Goal: Task Accomplishment & Management: Use online tool/utility

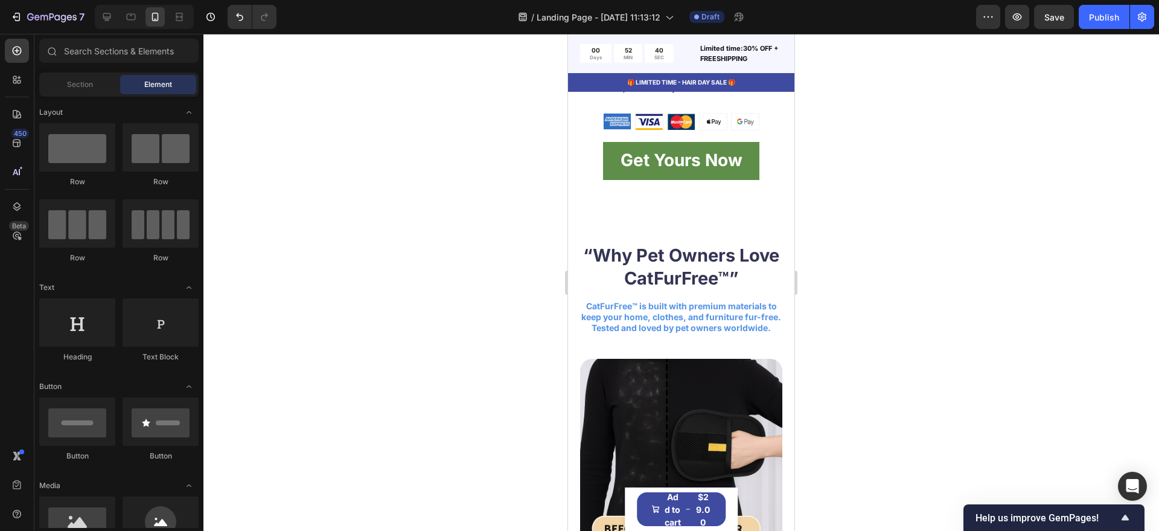
scroll to position [2567, 0]
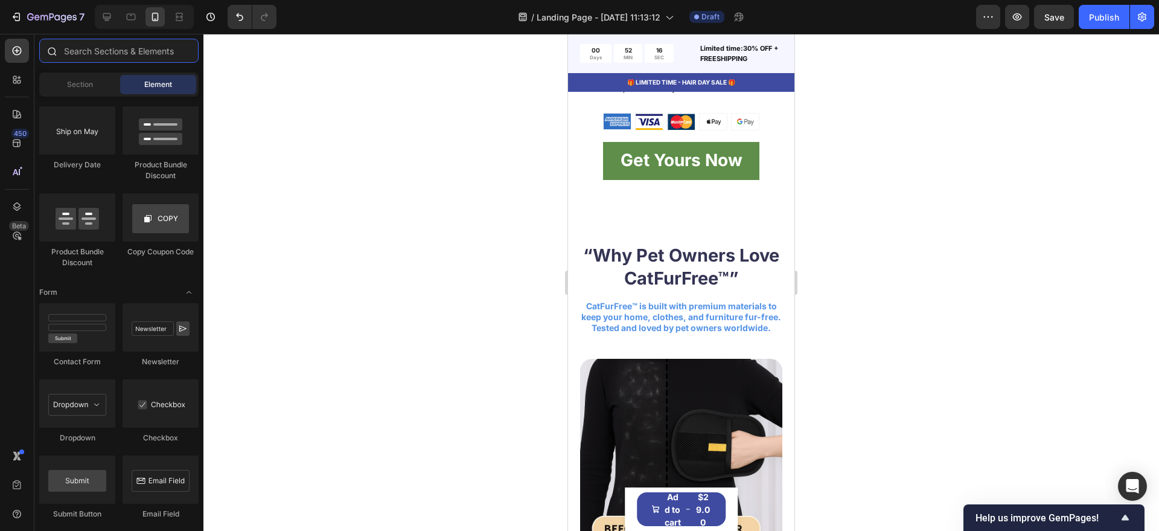
click at [83, 50] on input "text" at bounding box center [118, 51] width 159 height 24
click at [24, 75] on div at bounding box center [17, 80] width 24 height 24
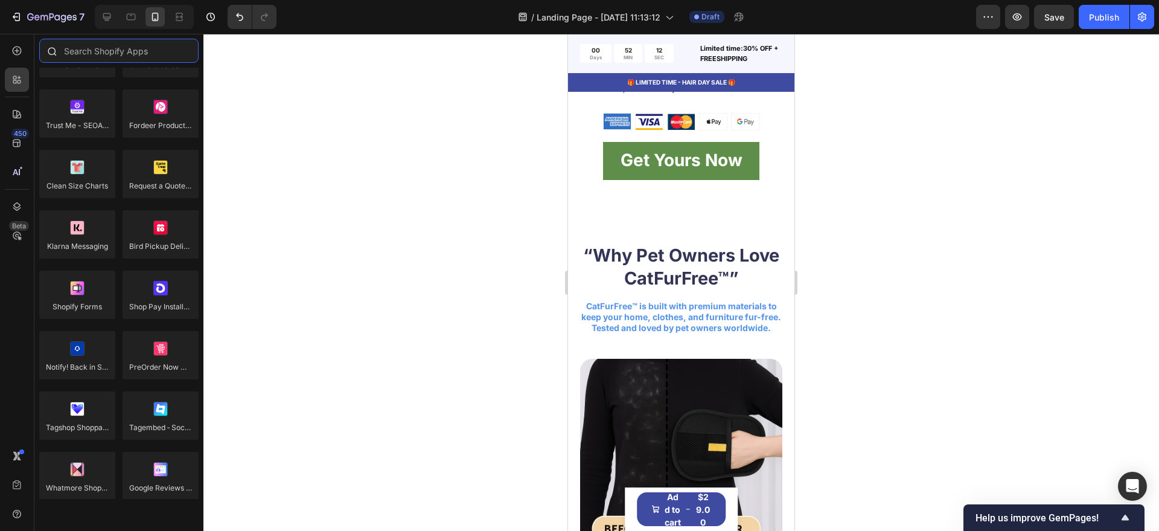
paste input "Bold Upsell"
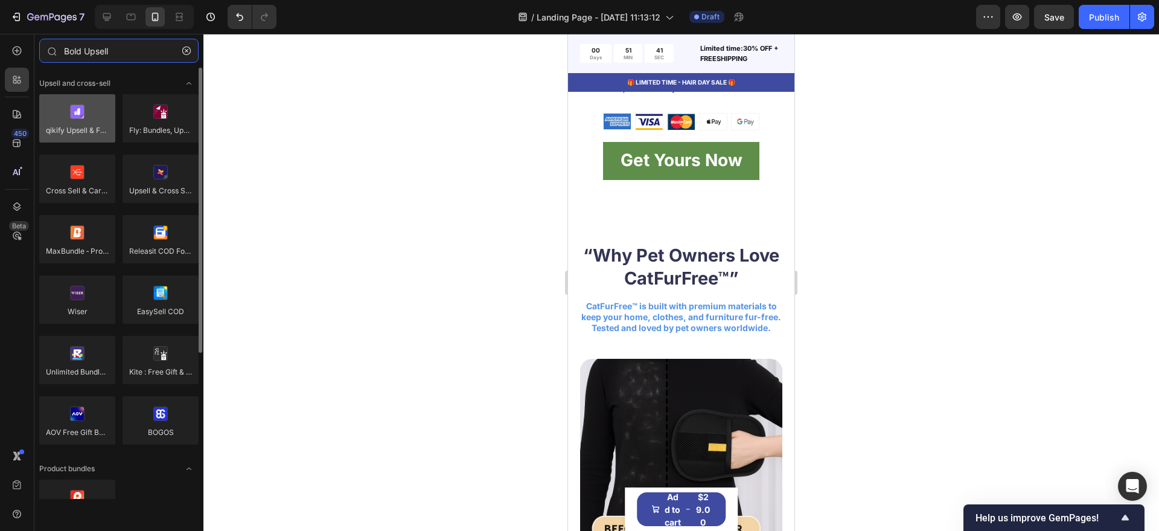
type input "Bold Upsell"
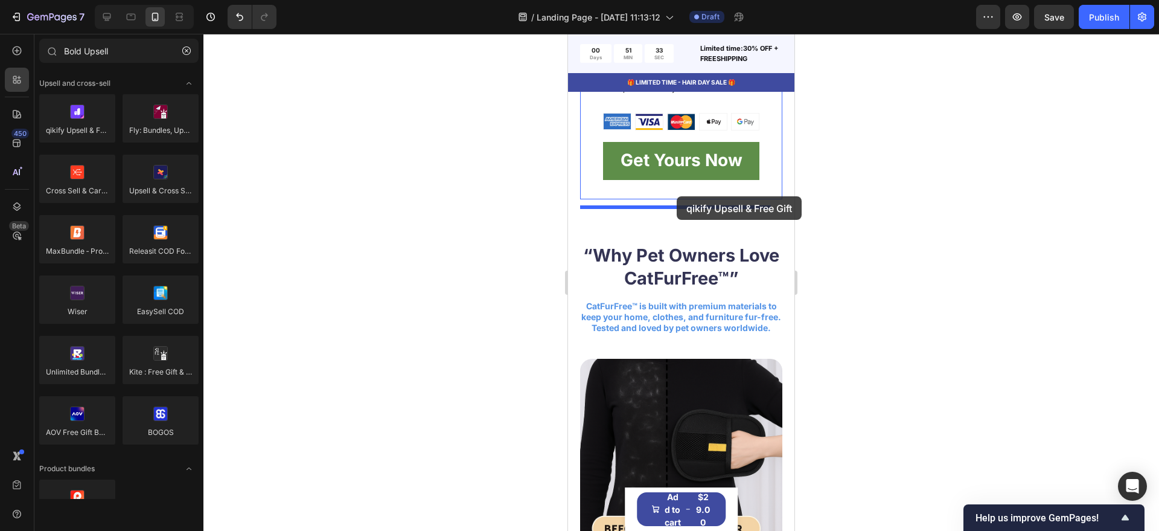
drag, startPoint x: 647, startPoint y: 152, endPoint x: 677, endPoint y: 196, distance: 53.6
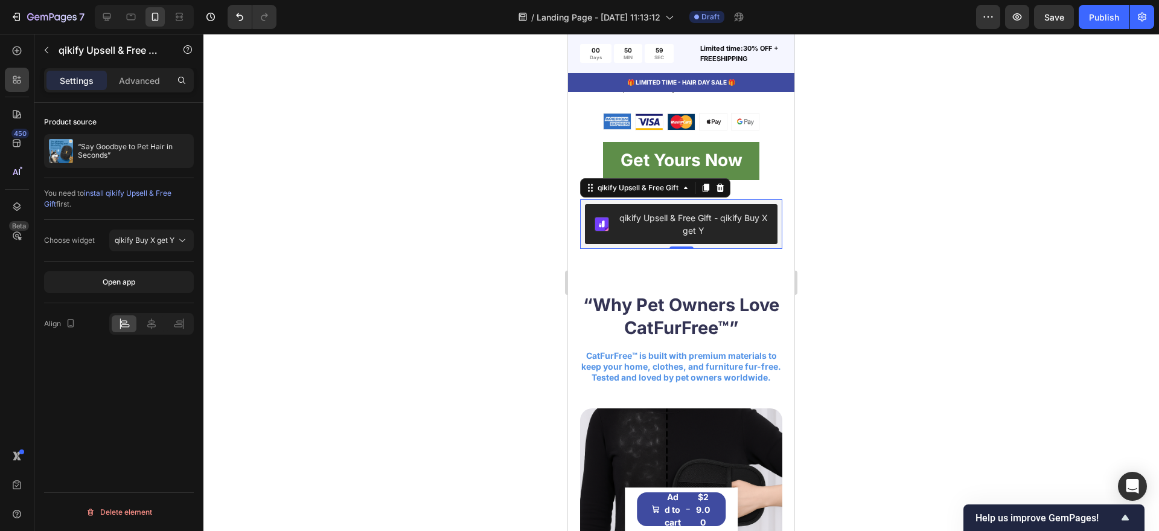
click at [685, 233] on div "qikify Upsell & Free Gift - qikify Buy X get Y" at bounding box center [693, 223] width 149 height 25
click at [171, 239] on span "qikify Buy X get Y" at bounding box center [145, 240] width 60 height 9
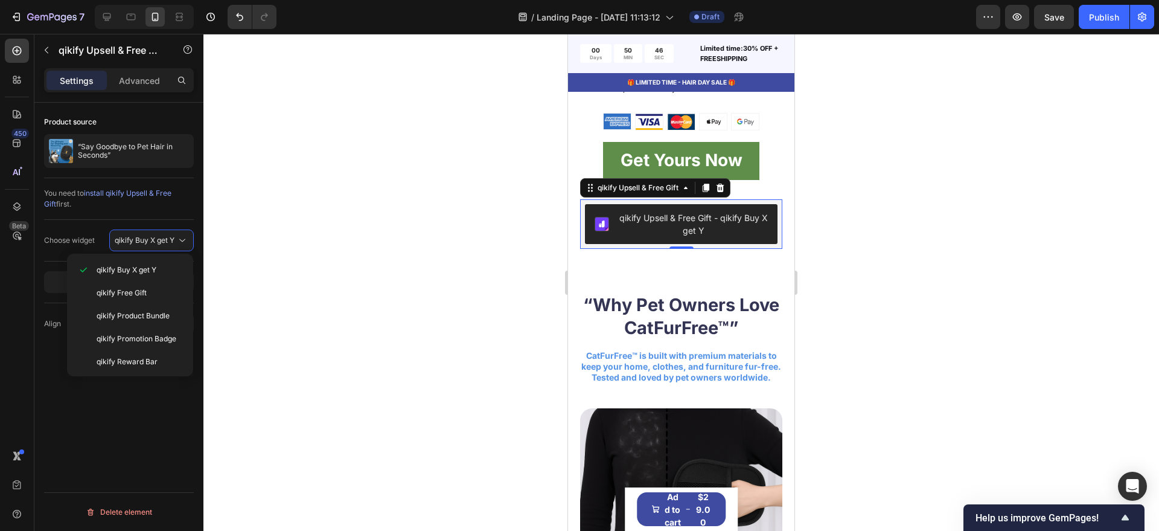
click at [119, 193] on span "install qikify Upsell & Free Gift" at bounding box center [107, 198] width 127 height 20
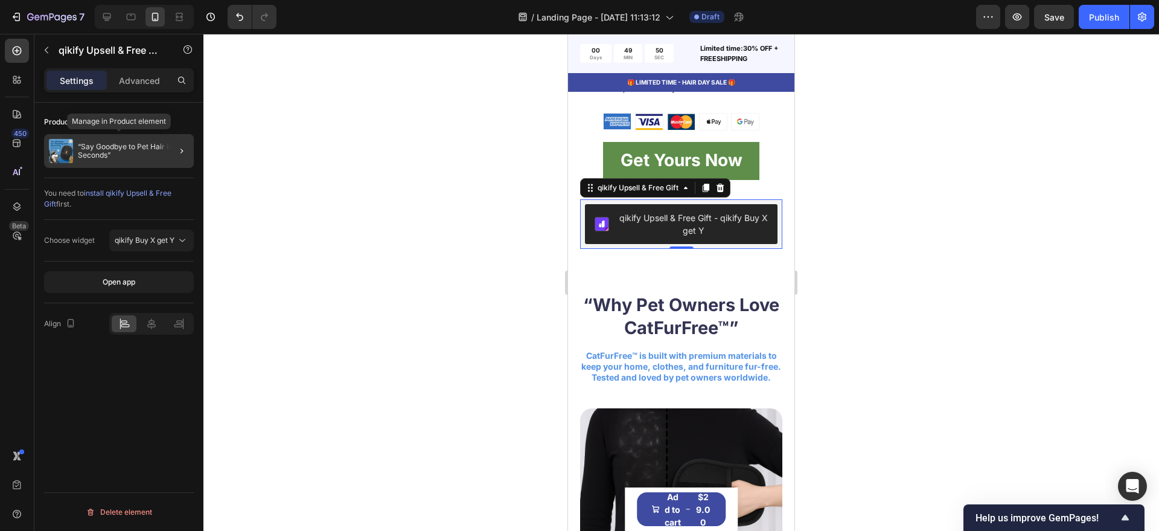
click at [145, 146] on p "“Say Goodbye to Pet Hair in Seconds”" at bounding box center [133, 151] width 111 height 17
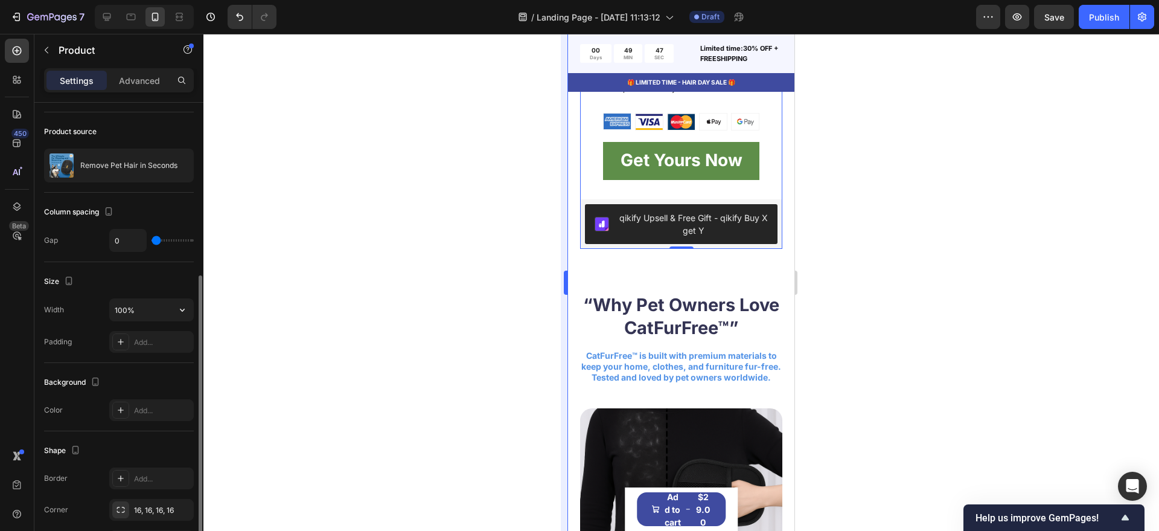
scroll to position [151, 0]
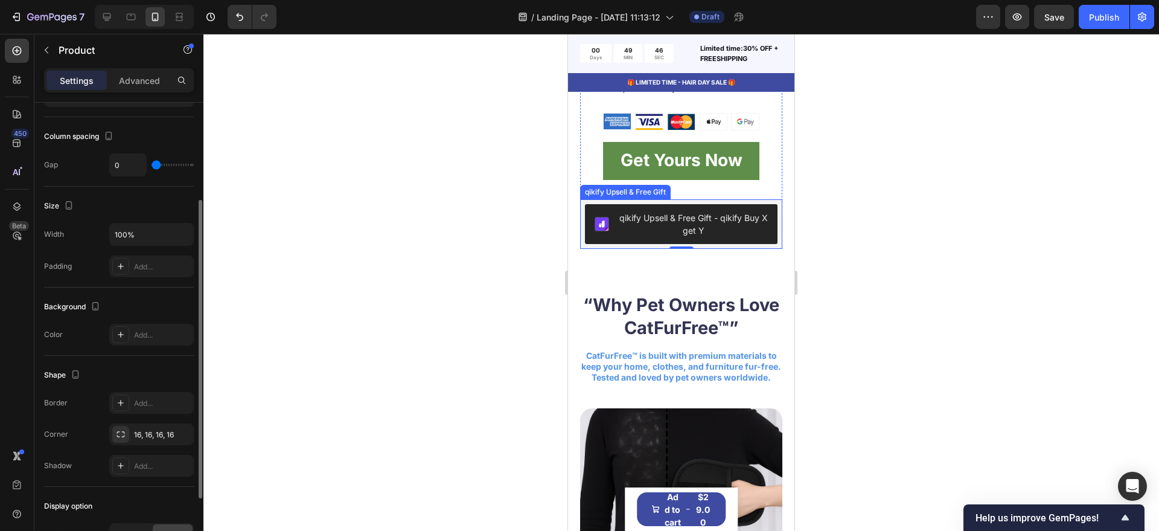
click at [669, 232] on div "qikify Upsell & Free Gift - qikify Buy X get Y" at bounding box center [693, 223] width 149 height 25
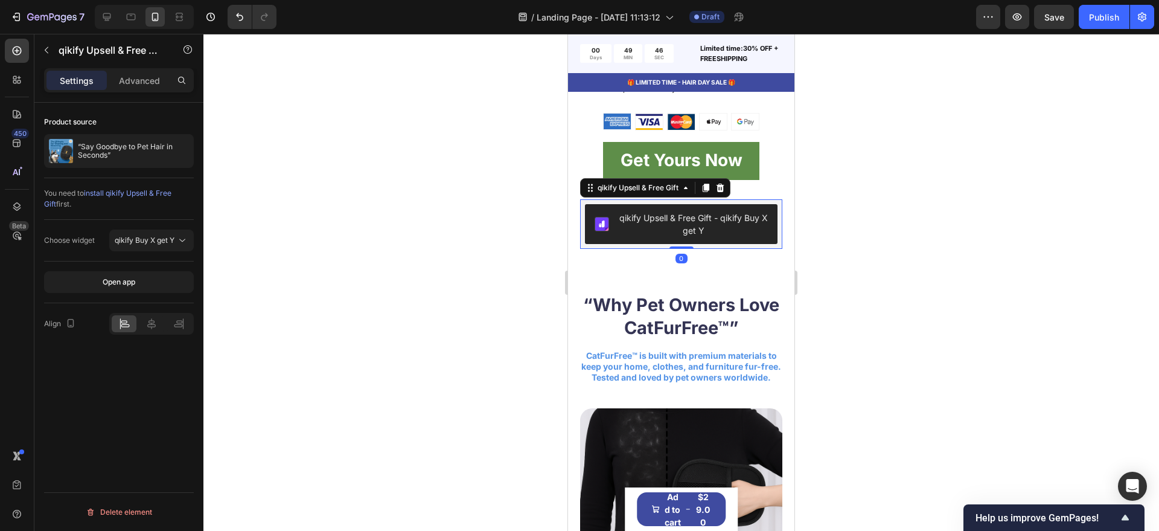
scroll to position [0, 0]
click at [113, 423] on div "Product source “Say Goodbye to Pet Hair in Seconds” You need to install qikify …" at bounding box center [118, 334] width 169 height 463
click at [675, 220] on div "qikify Upsell & Free Gift - qikify Buy X get Y" at bounding box center [693, 223] width 149 height 25
click at [639, 193] on div "qikify Upsell & Free Gift" at bounding box center [638, 187] width 86 height 11
click at [371, 264] on div at bounding box center [682, 282] width 956 height 497
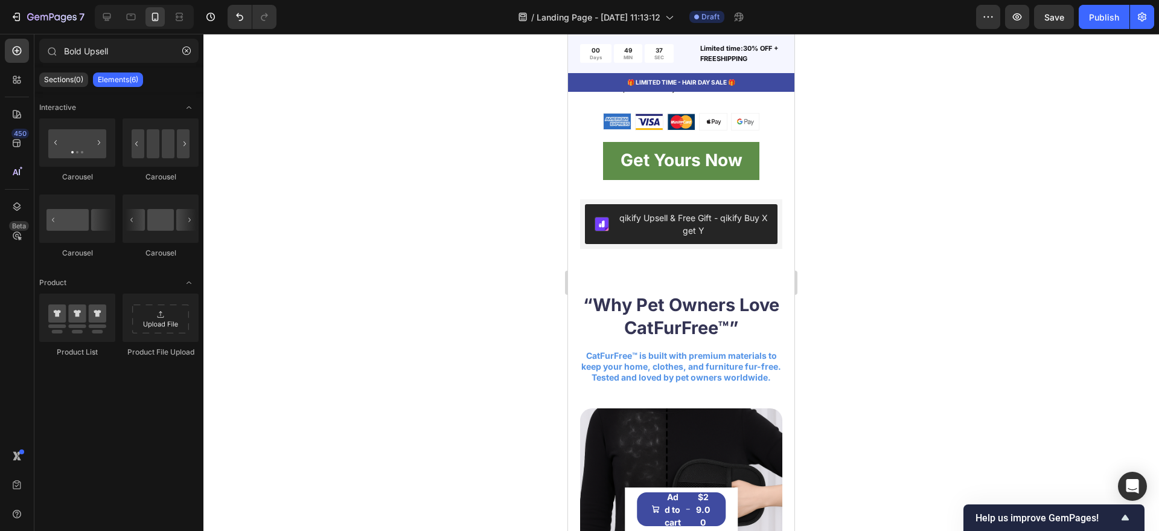
click at [615, 237] on div "qikify Upsell & Free Gift - qikify Buy X get Y" at bounding box center [681, 223] width 173 height 25
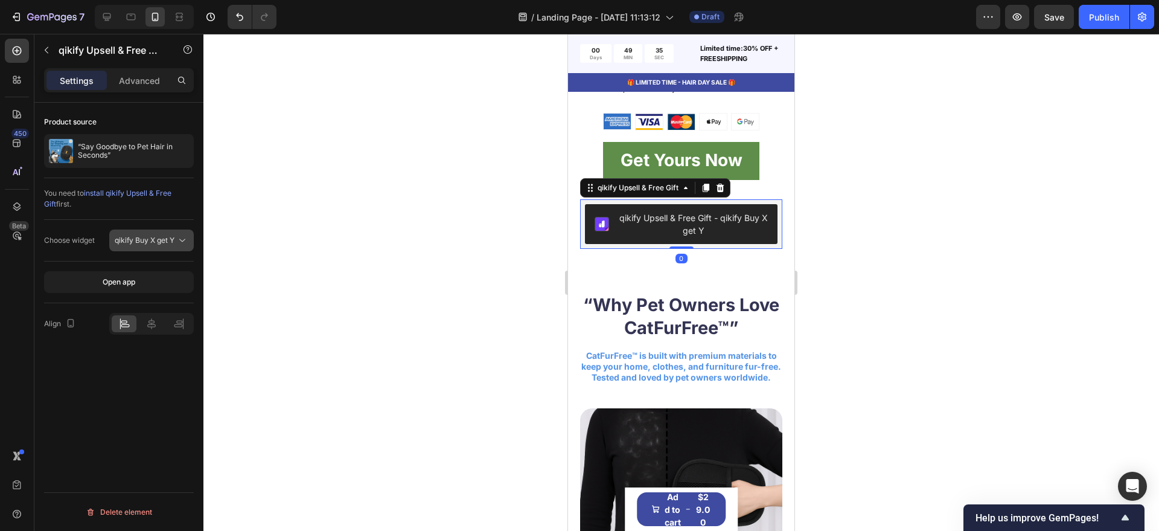
click at [144, 242] on span "qikify Buy X get Y" at bounding box center [145, 240] width 60 height 9
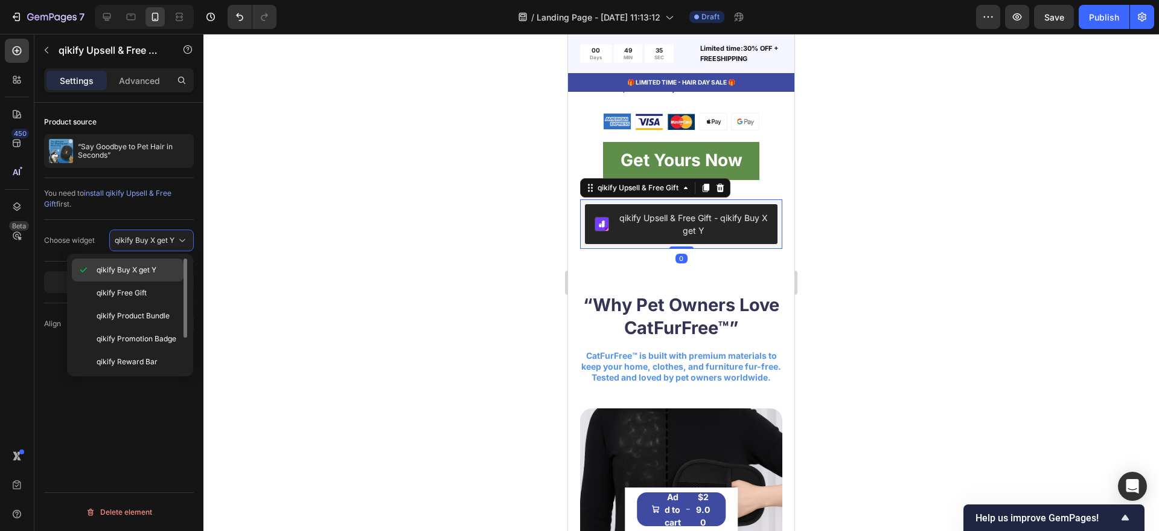
click at [173, 275] on p "qikify Buy X get Y" at bounding box center [138, 270] width 82 height 11
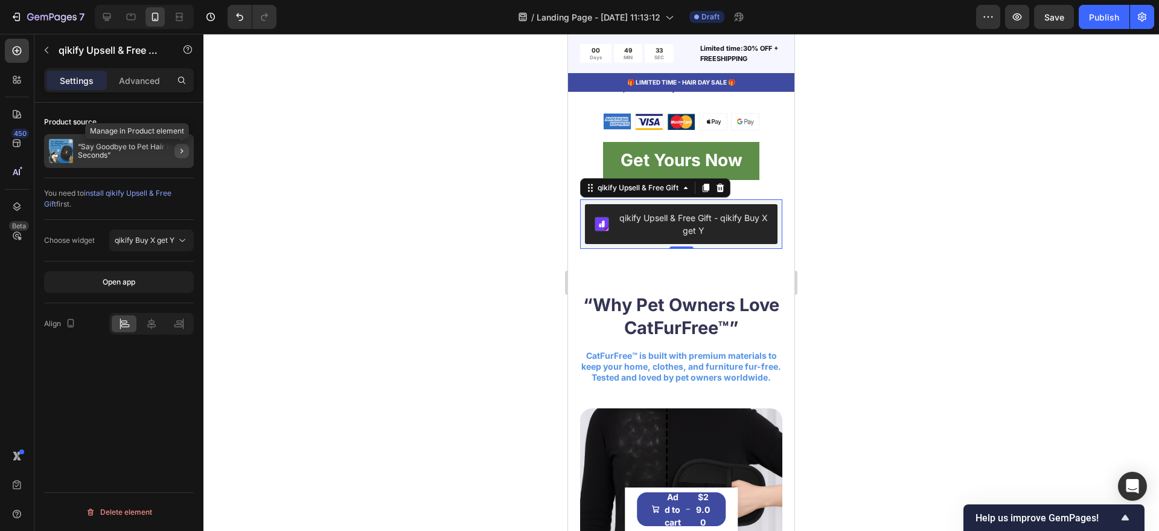
click at [183, 148] on icon "button" at bounding box center [182, 151] width 10 height 10
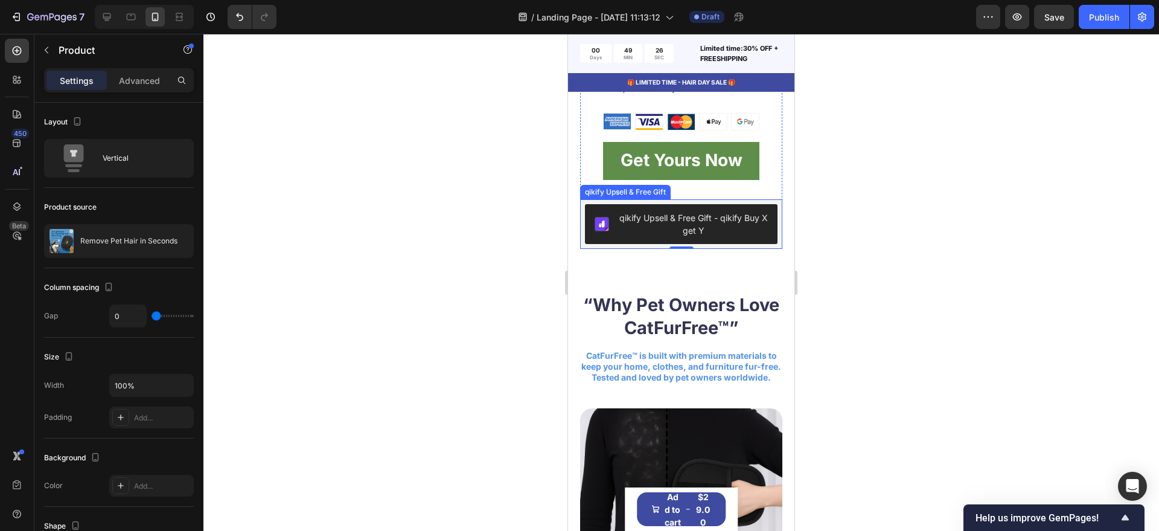
click at [736, 237] on div "qikify Upsell & Free Gift - qikify Buy X get Y" at bounding box center [693, 223] width 149 height 25
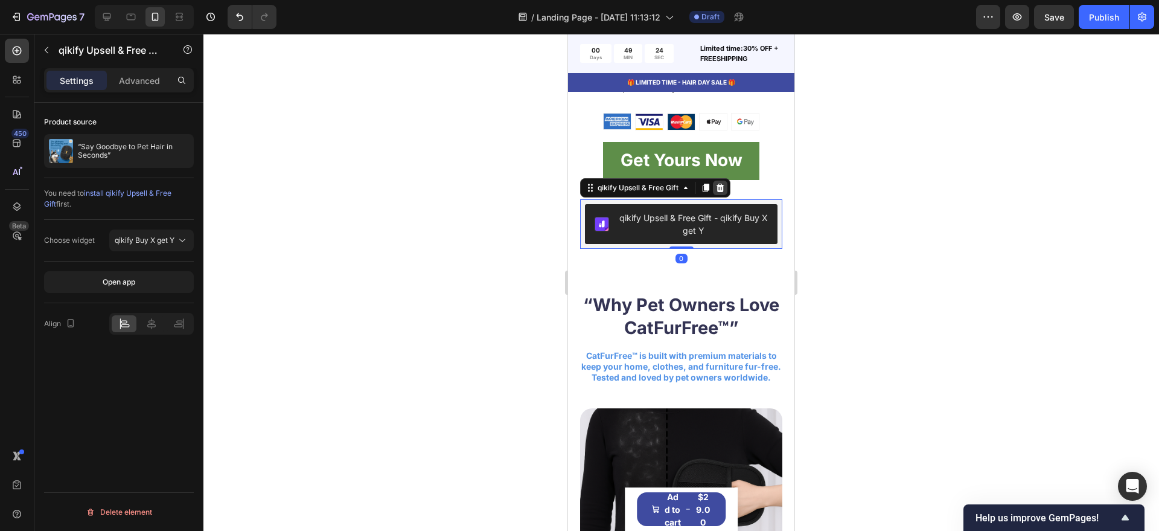
click at [722, 193] on icon at bounding box center [721, 188] width 10 height 10
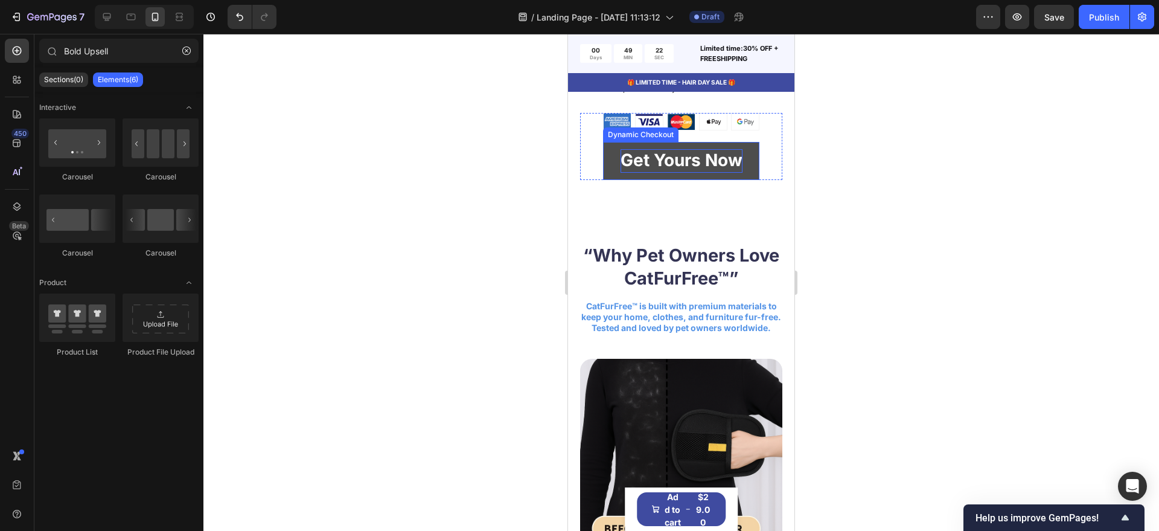
click at [664, 173] on p "Get Yours Now" at bounding box center [682, 161] width 122 height 24
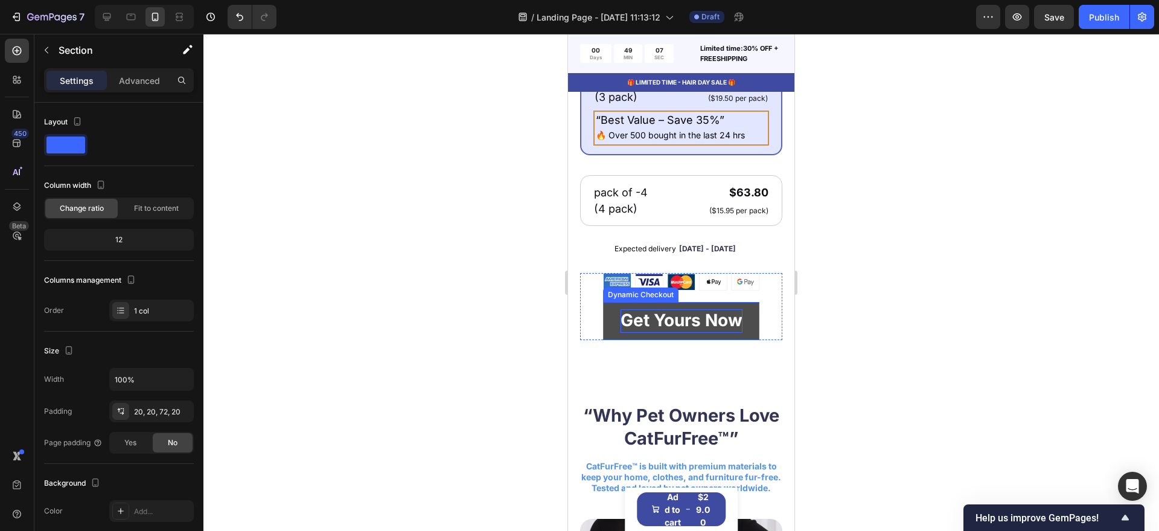
scroll to position [981, 0]
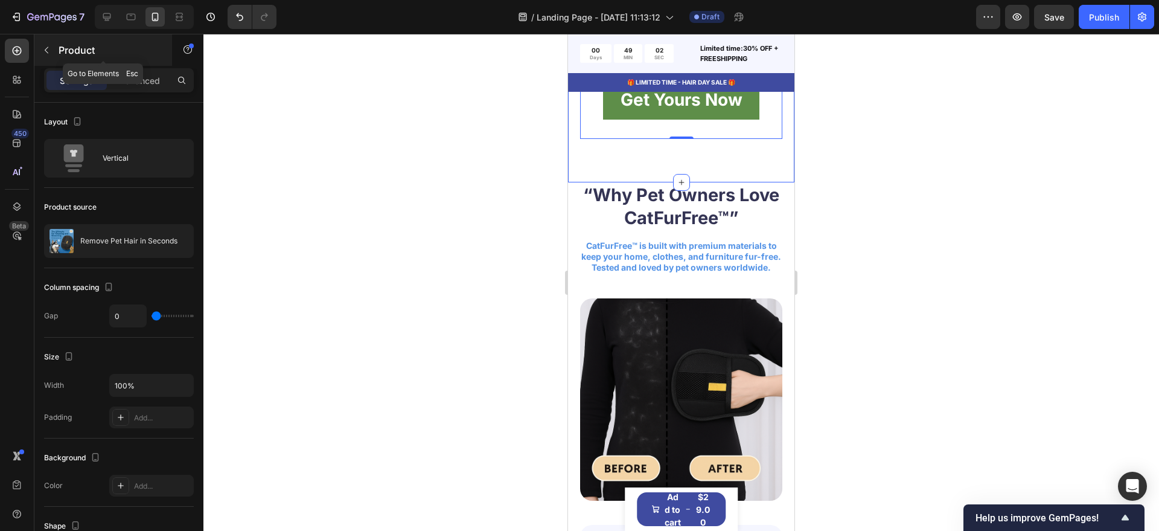
click at [46, 59] on button "button" at bounding box center [46, 49] width 19 height 19
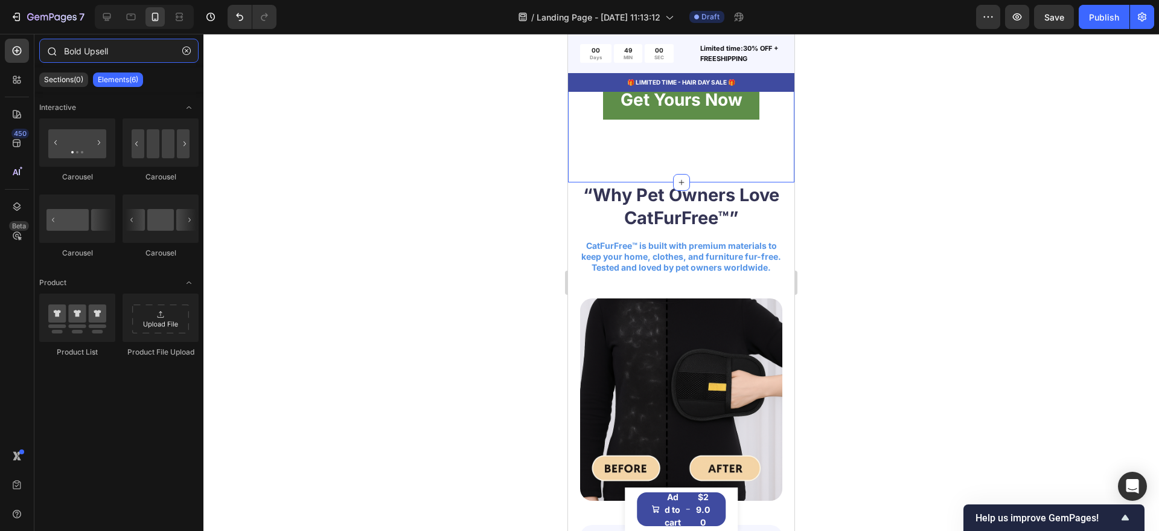
click at [119, 60] on input "Bold Upsell" at bounding box center [118, 51] width 159 height 24
click at [17, 95] on div "450 Beta" at bounding box center [17, 241] width 24 height 405
click at [21, 85] on icon at bounding box center [17, 80] width 12 height 12
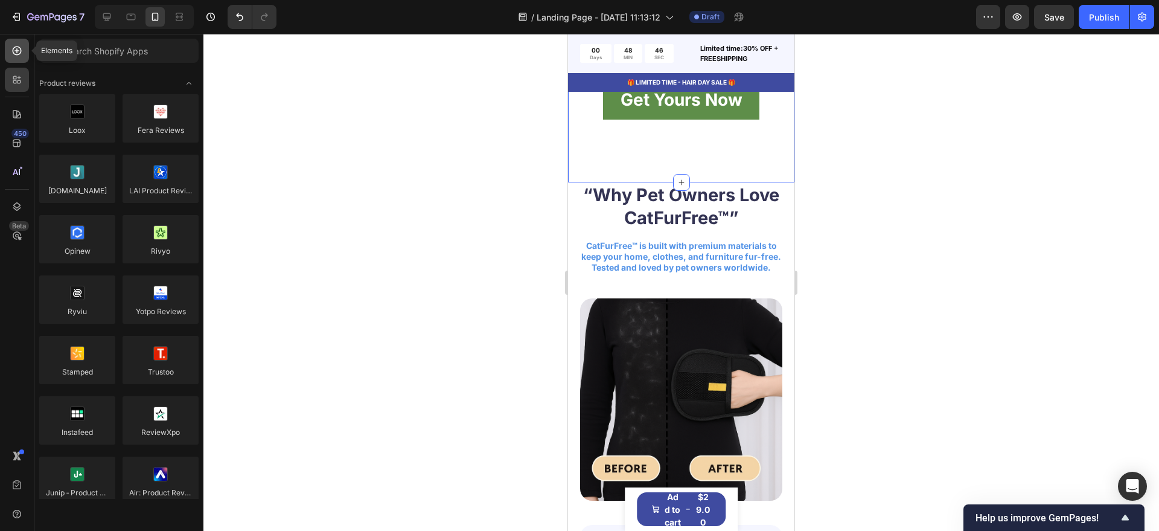
click at [18, 53] on icon at bounding box center [17, 51] width 12 height 12
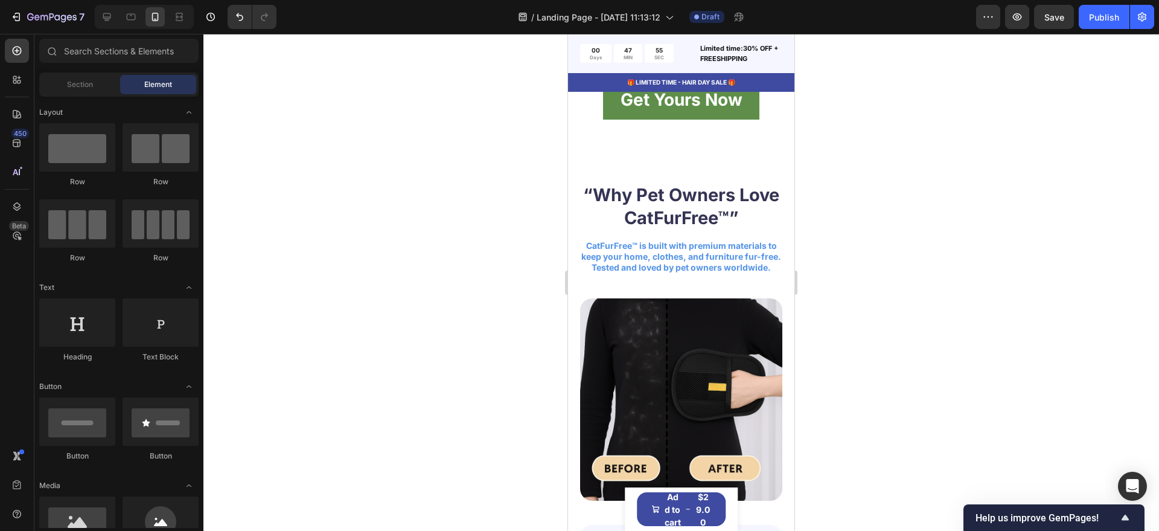
click at [371, 140] on div at bounding box center [682, 282] width 956 height 497
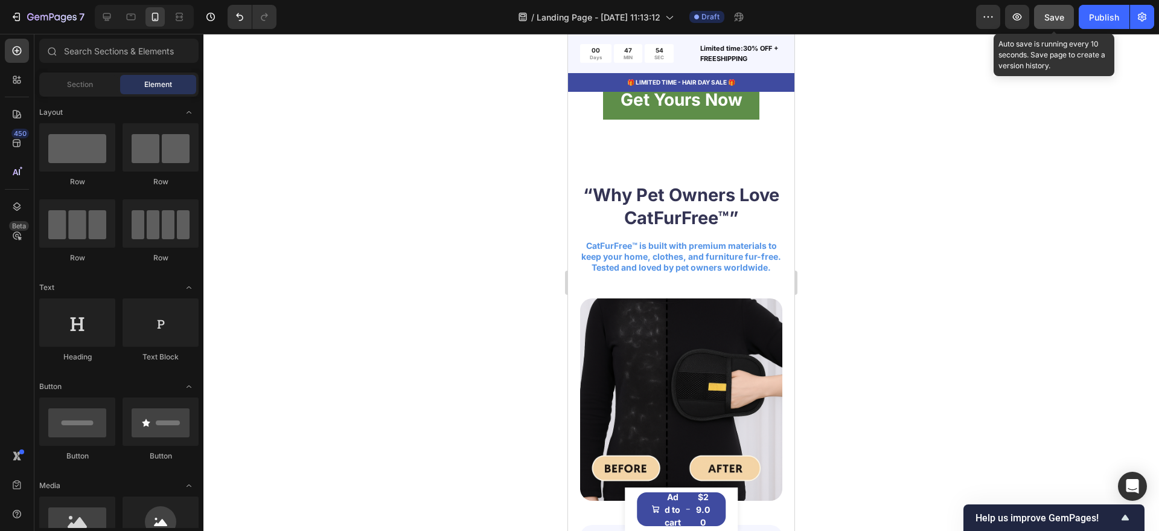
click at [1059, 24] on button "Save" at bounding box center [1054, 17] width 40 height 24
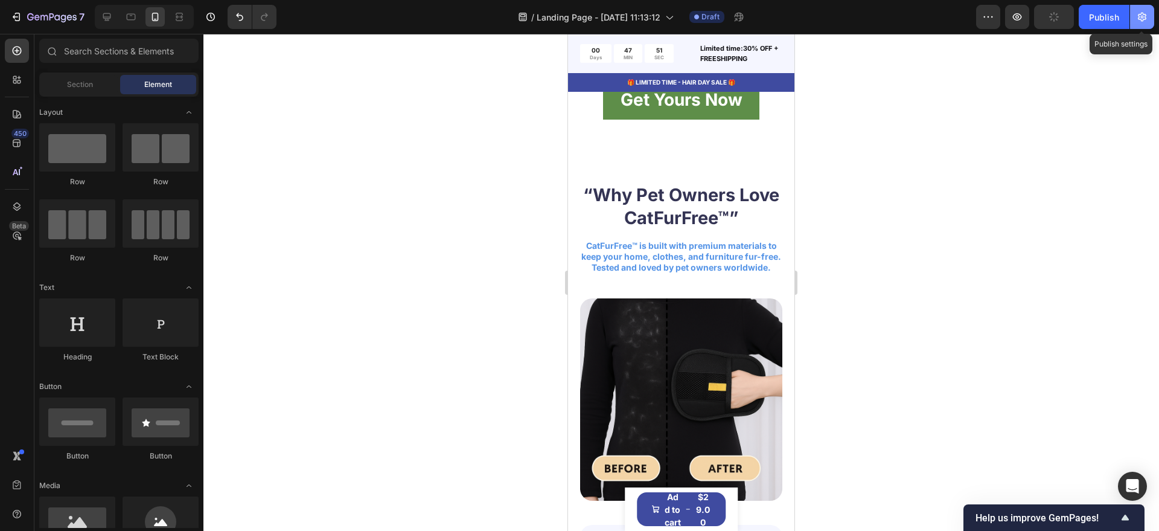
click at [1143, 19] on icon "button" at bounding box center [1143, 17] width 12 height 12
click at [1141, 21] on icon "button" at bounding box center [1143, 17] width 12 height 12
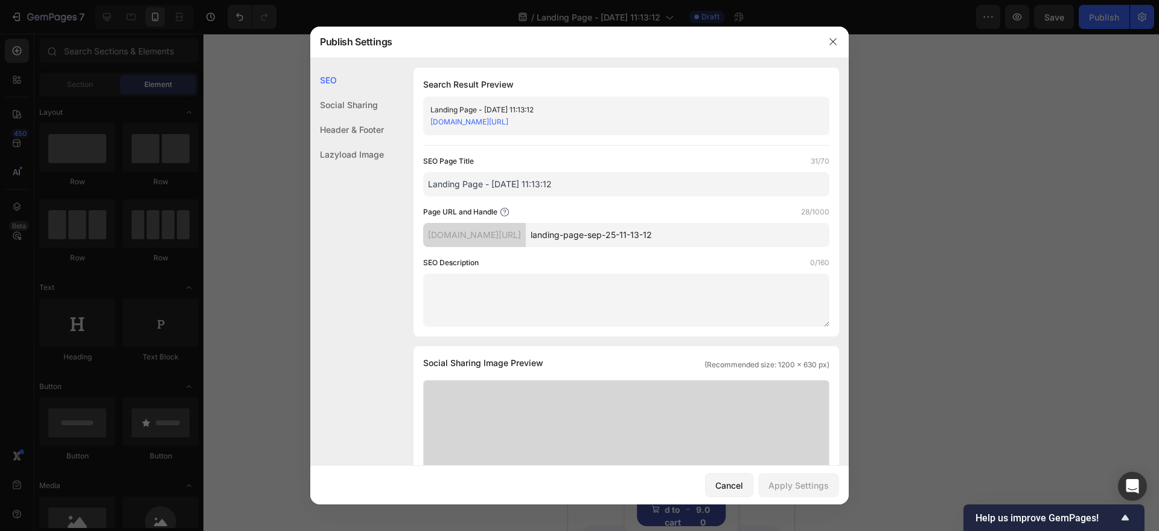
click at [508, 119] on link "kptc3n-h5.myshopify.com/pages/landing-page-sep-25-11-13-12" at bounding box center [470, 121] width 78 height 9
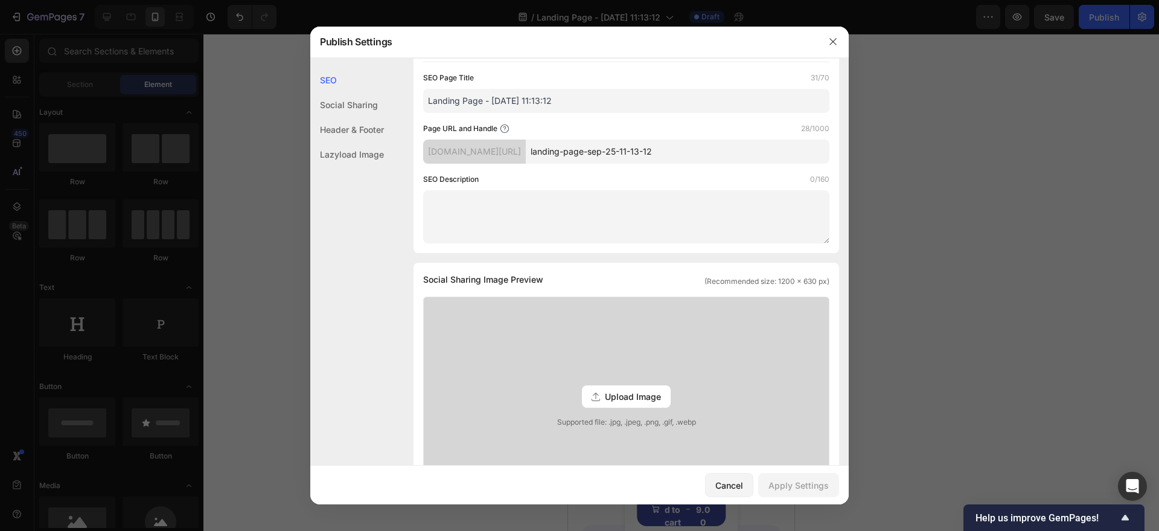
scroll to position [75, 0]
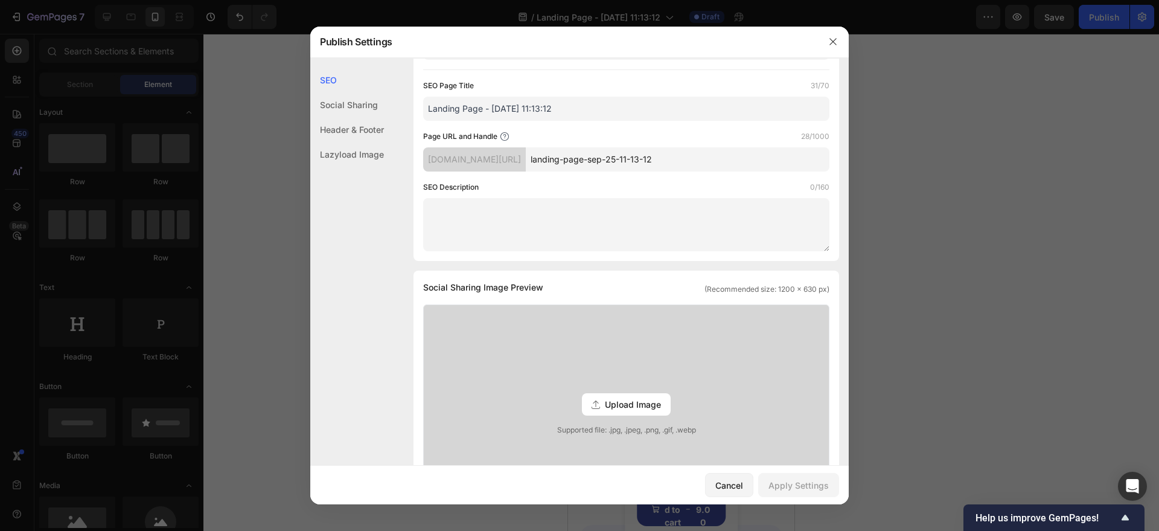
click at [617, 162] on input "landing-page-sep-25-11-13-12" at bounding box center [678, 159] width 304 height 24
click at [576, 176] on div "SEO Page Title 31/70 Landing Page - Sep 25, 11:13:12 Page URL and Handle 28/100…" at bounding box center [626, 166] width 406 height 172
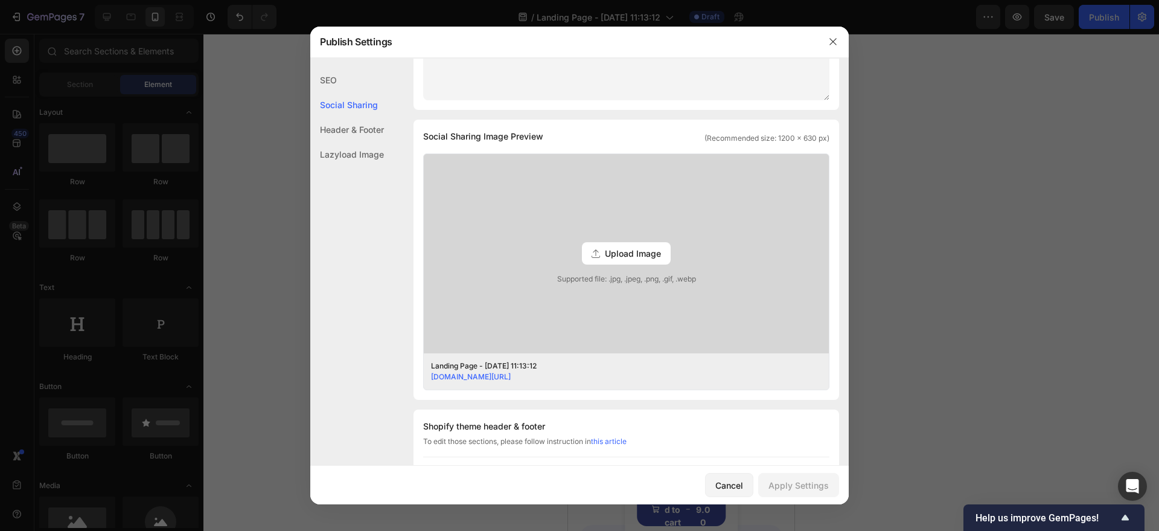
scroll to position [302, 0]
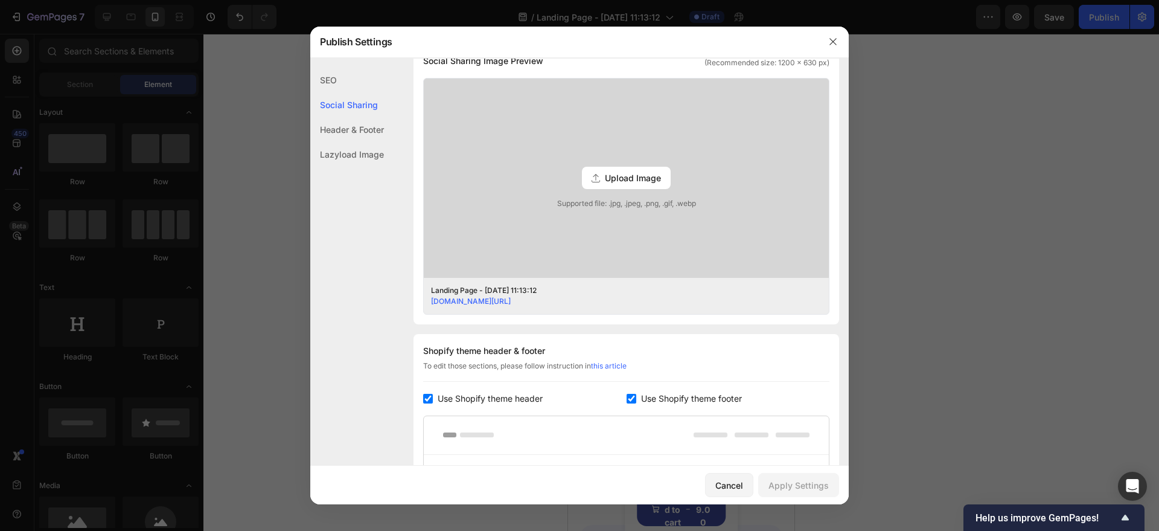
click at [635, 178] on span "Upload Image" at bounding box center [633, 178] width 56 height 13
click at [0, 0] on input "Upload Image Supported file: .jpg, .jpeg, .png, .gif, .webp" at bounding box center [0, 0] width 0 height 0
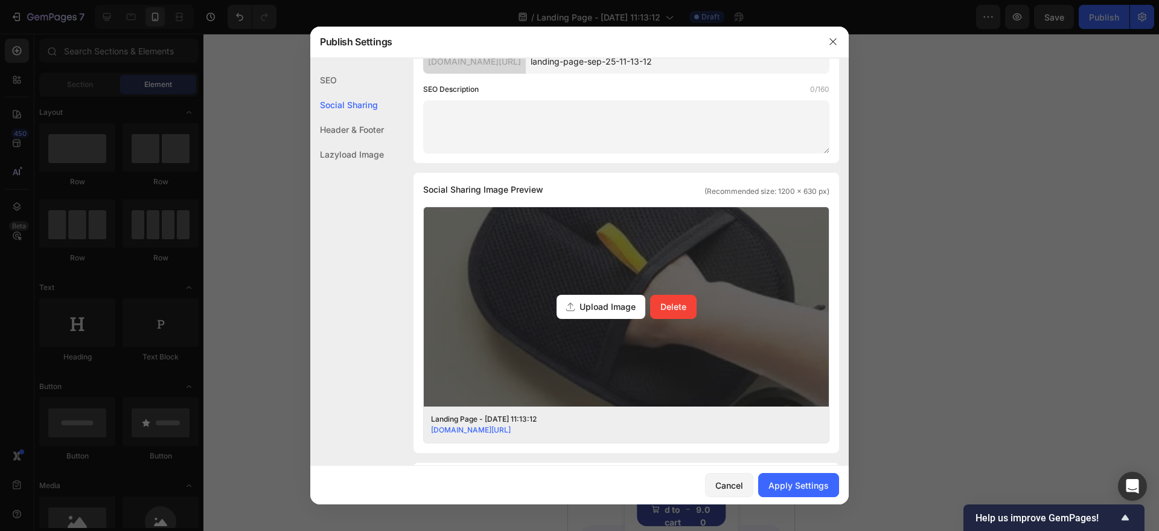
scroll to position [0, 0]
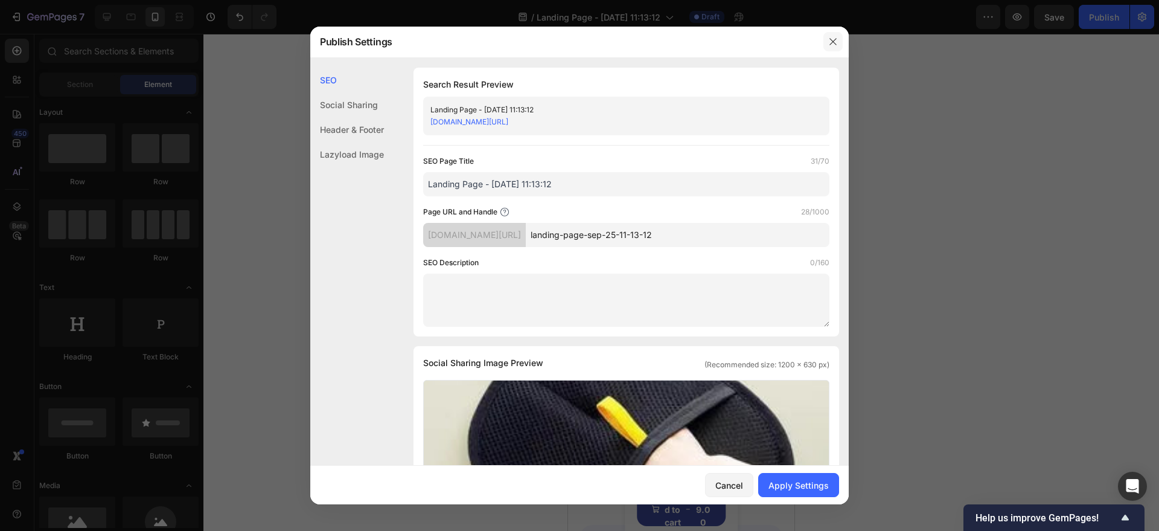
click at [828, 40] on button "button" at bounding box center [833, 41] width 19 height 19
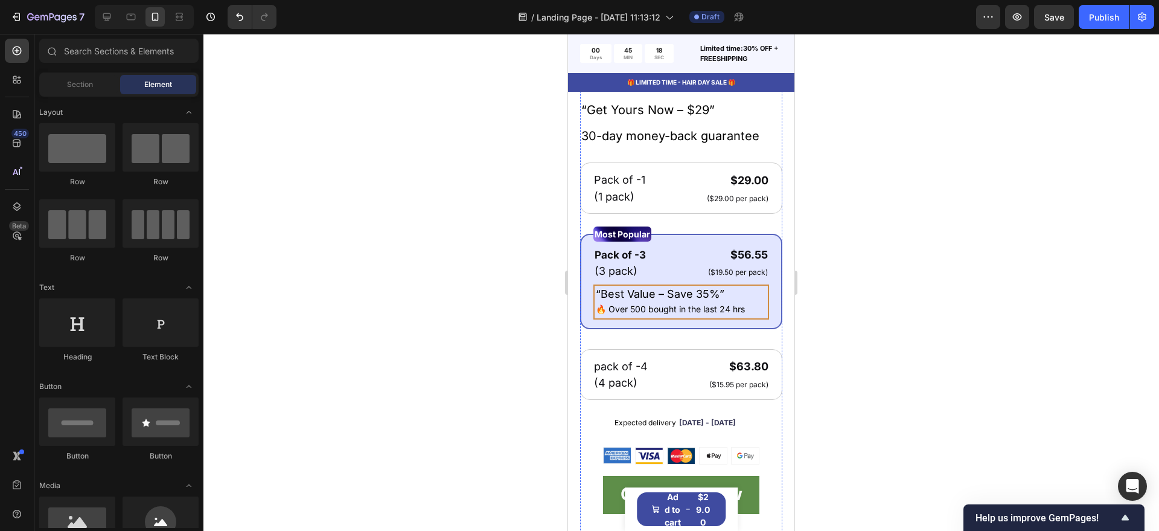
scroll to position [604, 0]
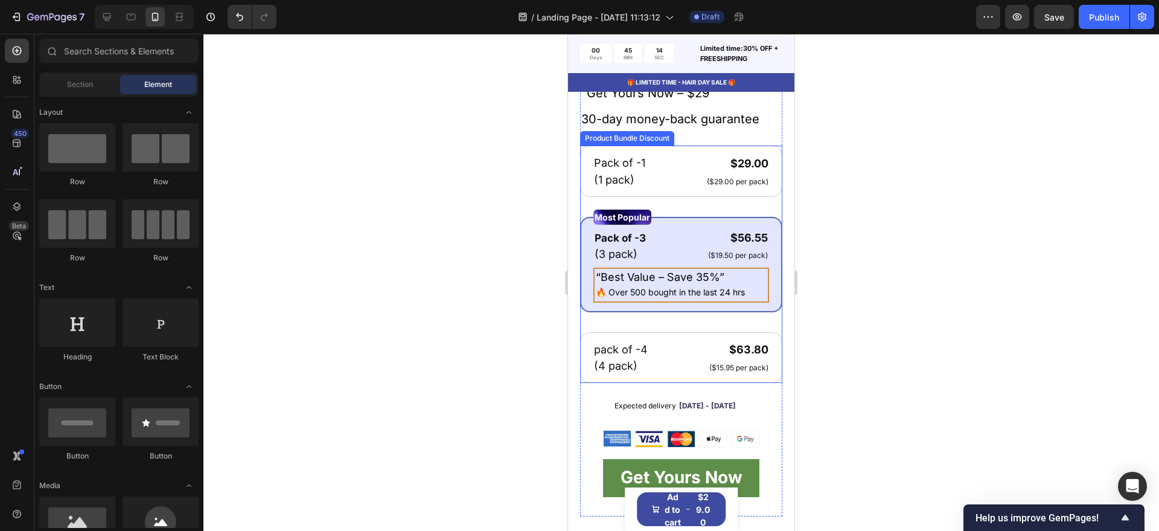
click at [736, 211] on div "Pack of -1 Text Block (1 pack) Text Block $29.00 Product Price Product Price ($…" at bounding box center [681, 264] width 202 height 237
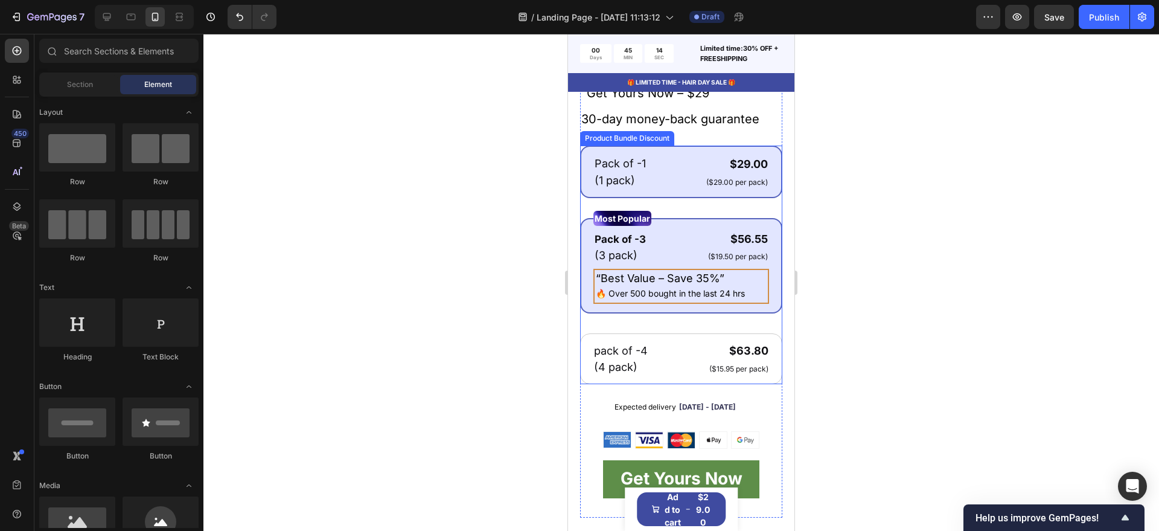
click at [719, 341] on div "pack of -4 Text Block (4 pack) Text Block $63.80 Product Price Product Price ($…" at bounding box center [681, 358] width 202 height 51
click at [664, 179] on div "Pack of -1 Text Block (1 pack) Text Block $29.00 Product Price Product Price ($…" at bounding box center [682, 171] width 176 height 33
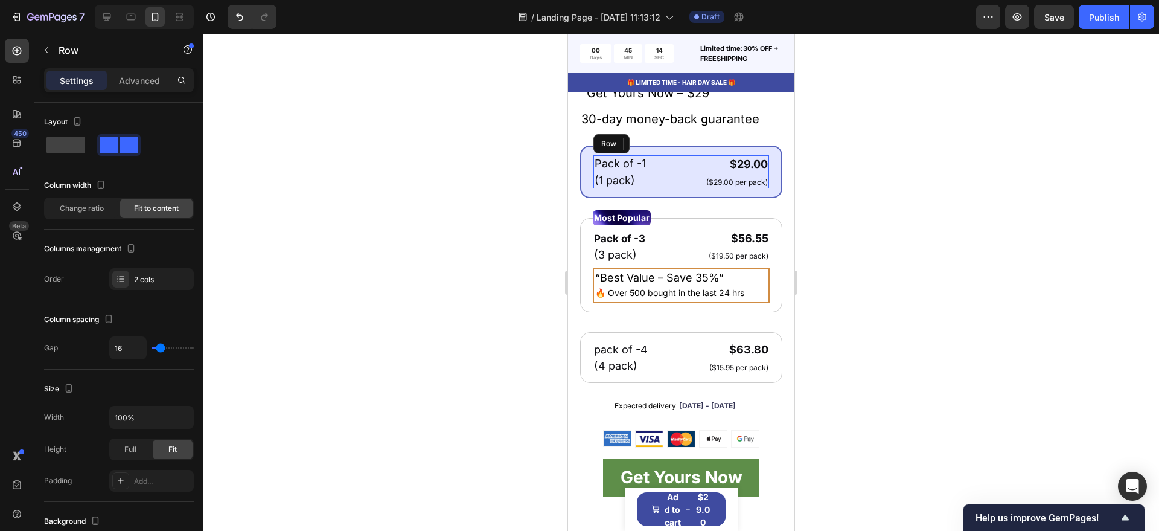
click at [88, 83] on p "Settings" at bounding box center [77, 80] width 34 height 13
click at [687, 213] on div "Pack of -1 Text Block (1 pack) Text Block $29.00 Product Price Product Price ($…" at bounding box center [681, 264] width 202 height 237
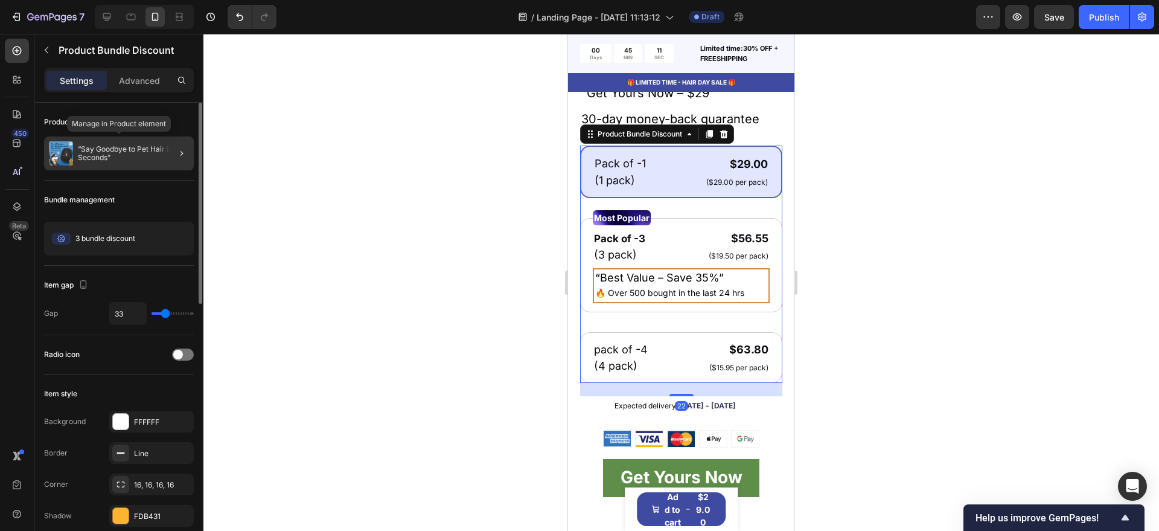
click at [118, 153] on p "“Say Goodbye to Pet Hair in Seconds”" at bounding box center [133, 153] width 111 height 17
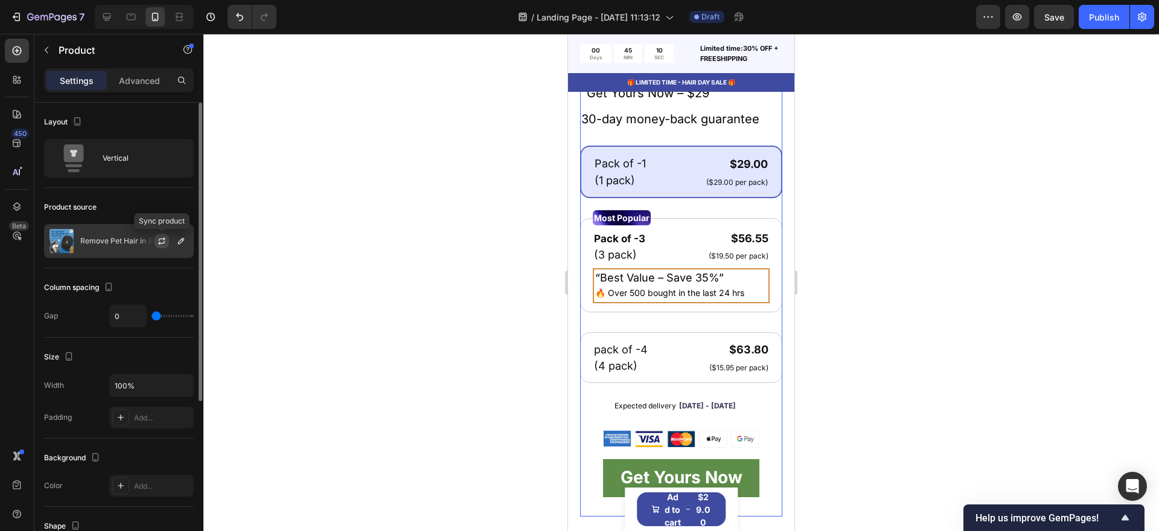
click at [164, 245] on icon "button" at bounding box center [162, 241] width 10 height 10
click at [0, 0] on icon "button" at bounding box center [0, 0] width 0 height 0
click at [108, 19] on icon at bounding box center [107, 17] width 8 height 8
type input "62"
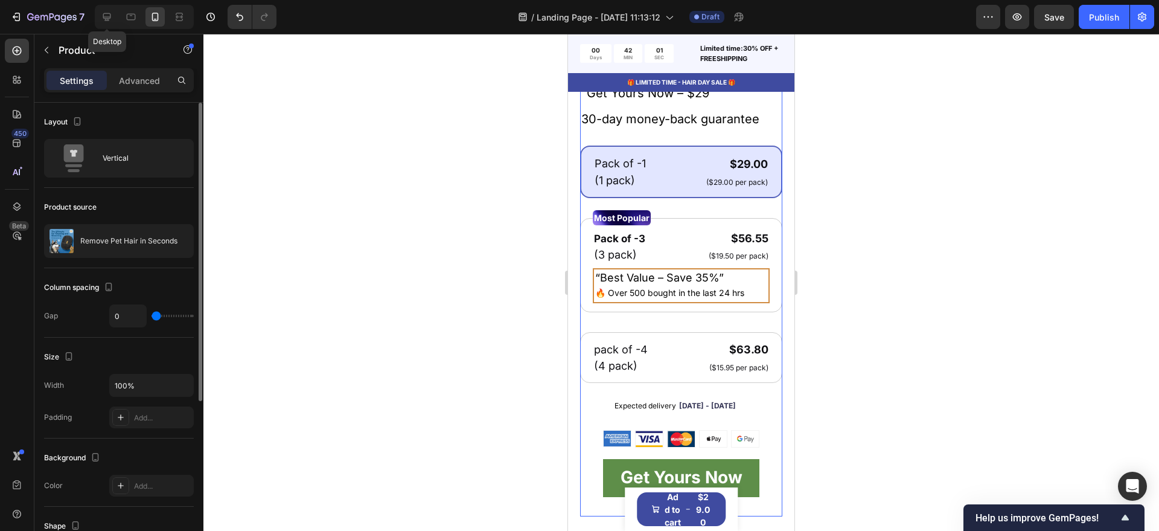
type input "62"
type input "1200"
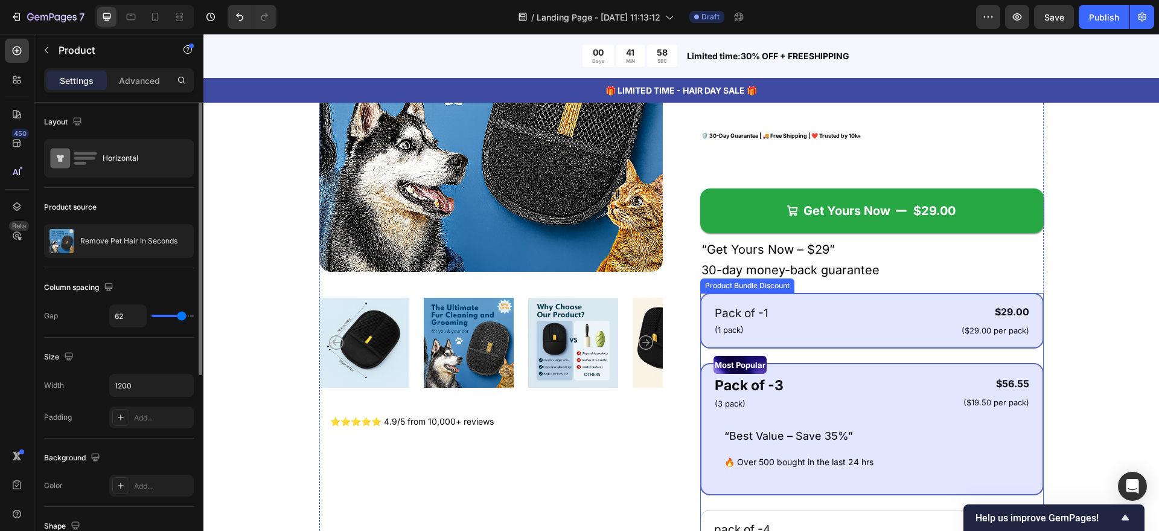
scroll to position [323, 0]
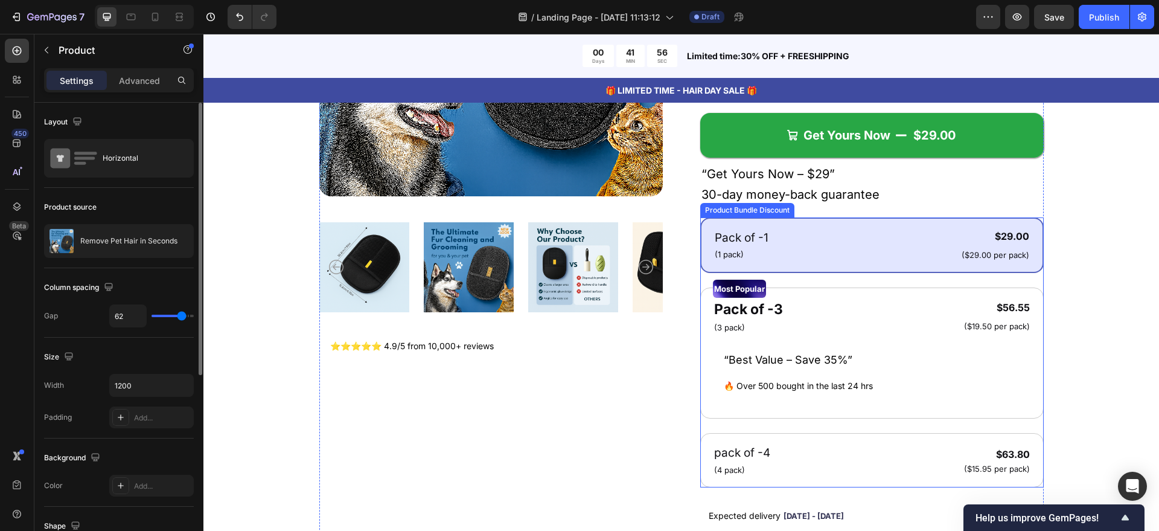
click at [855, 273] on div "Pack of -1 Text Block (1 pack) Text Block $29.00 Product Price Product Price ($…" at bounding box center [873, 352] width 344 height 270
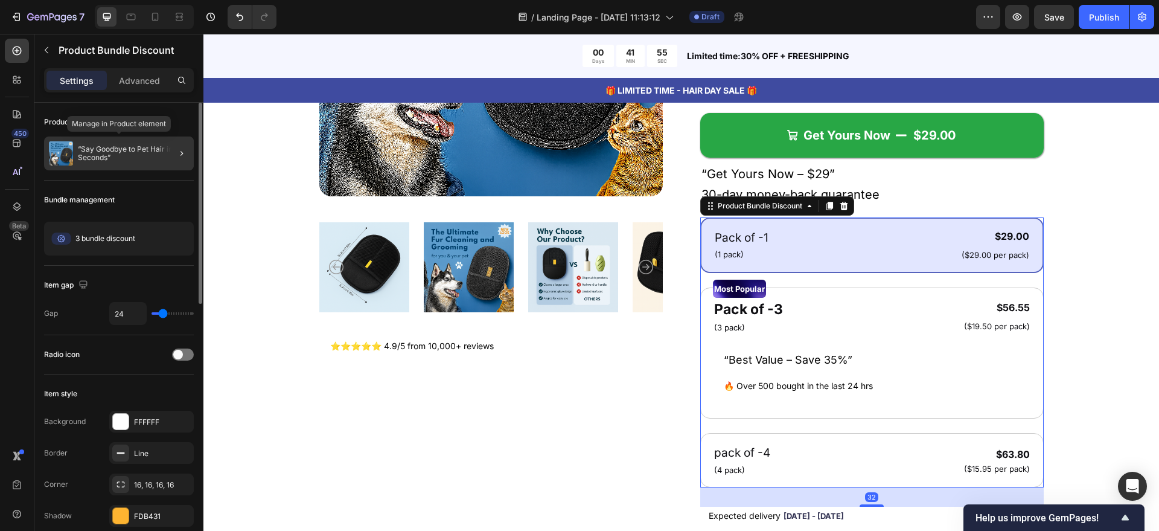
click at [153, 156] on p "“Say Goodbye to Pet Hair in Seconds”" at bounding box center [133, 153] width 111 height 17
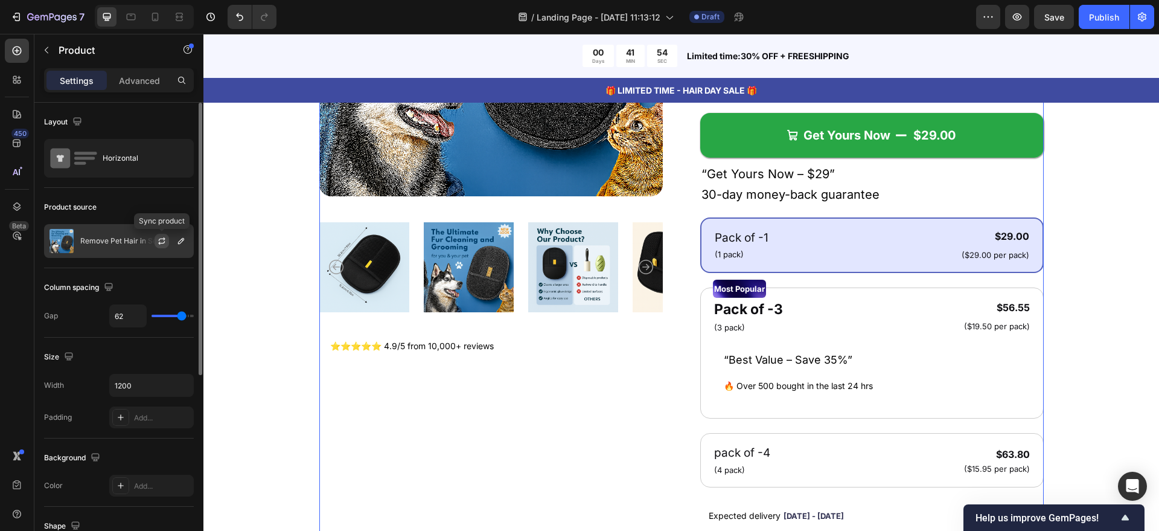
click at [155, 246] on button "button" at bounding box center [162, 241] width 14 height 14
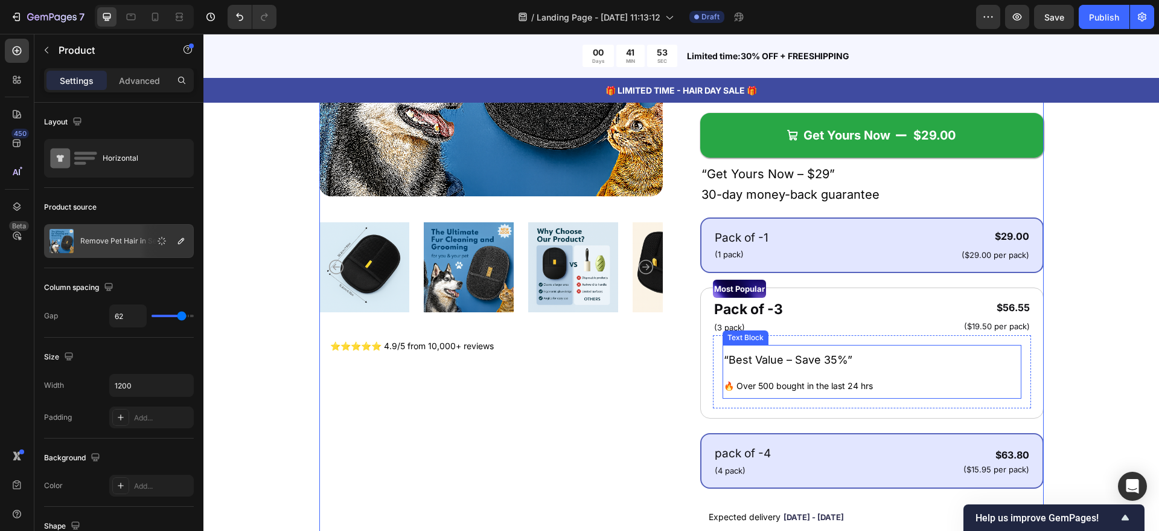
scroll to position [399, 0]
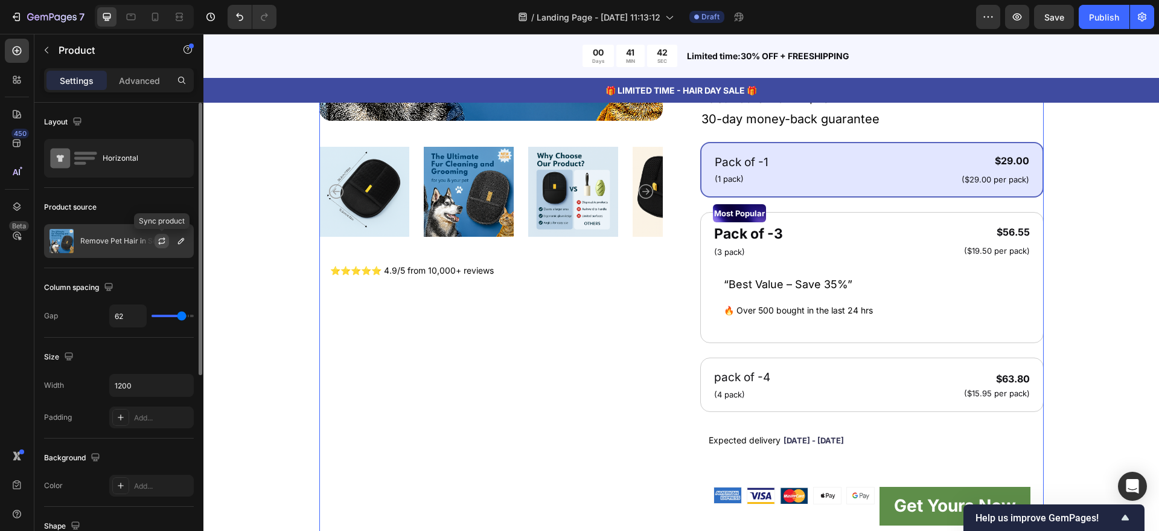
click at [164, 239] on icon "button" at bounding box center [162, 239] width 7 height 4
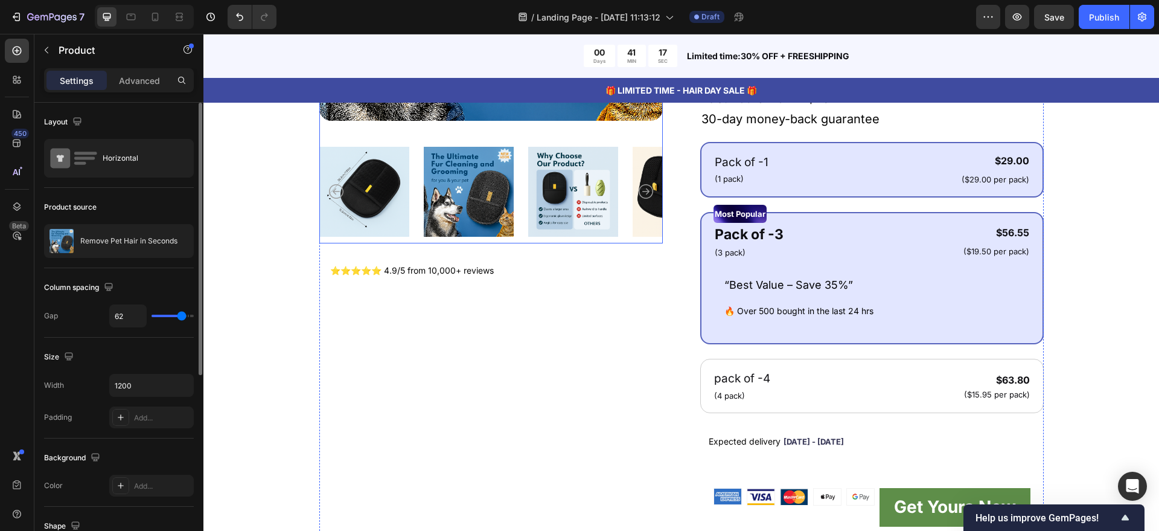
click at [870, 253] on div "Pack of -3 Text Block (3 pack) Text Block $56.55 Product Price Product Price ($…" at bounding box center [872, 241] width 317 height 37
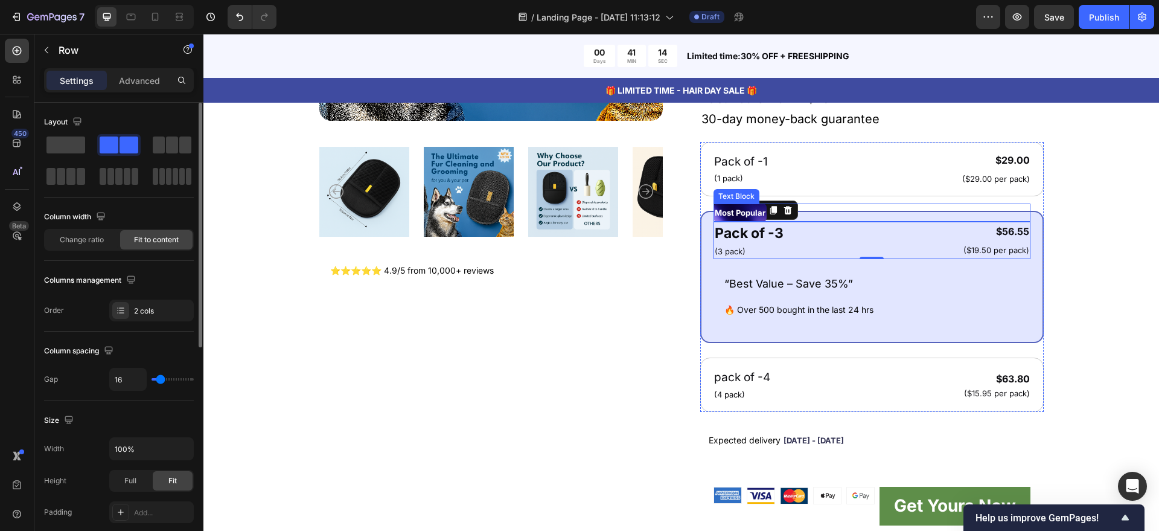
click at [855, 204] on div "Most Popular" at bounding box center [872, 213] width 317 height 18
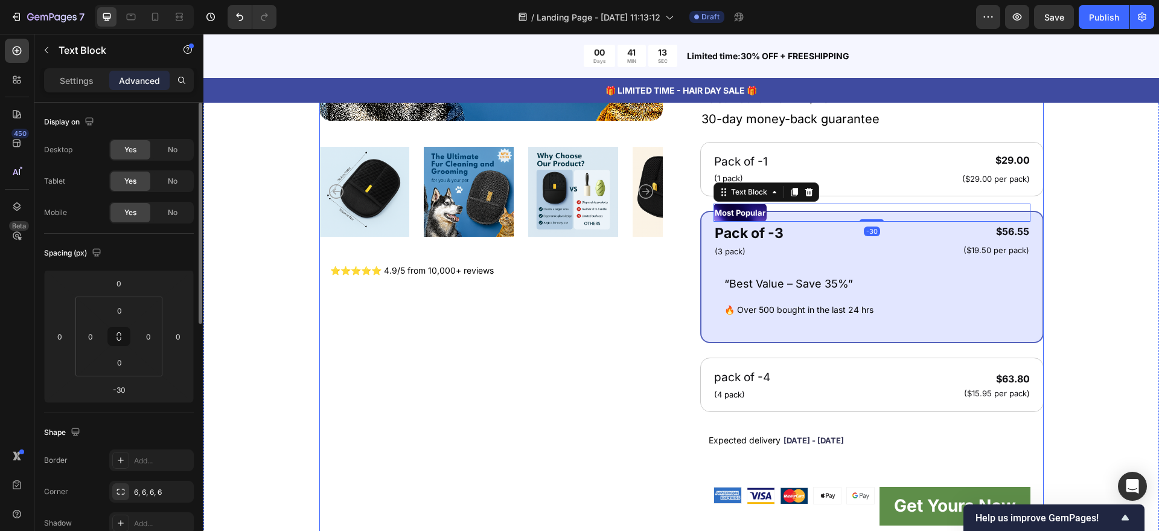
click at [693, 197] on div "Product Images ⭐⭐⭐⭐⭐ 4.9/5 from 10,000+ reviews Heading Row Remove Pet Hair in …" at bounding box center [681, 161] width 725 height 768
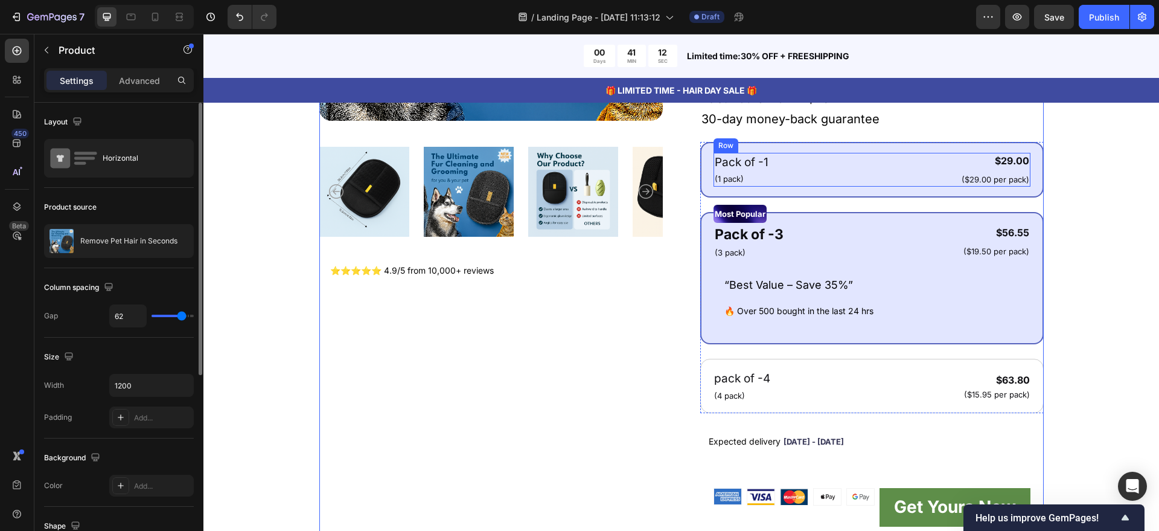
click at [811, 164] on div "Pack of -1 Text Block (1 pack) Text Block $29.00 Product Price Product Price ($…" at bounding box center [872, 170] width 317 height 34
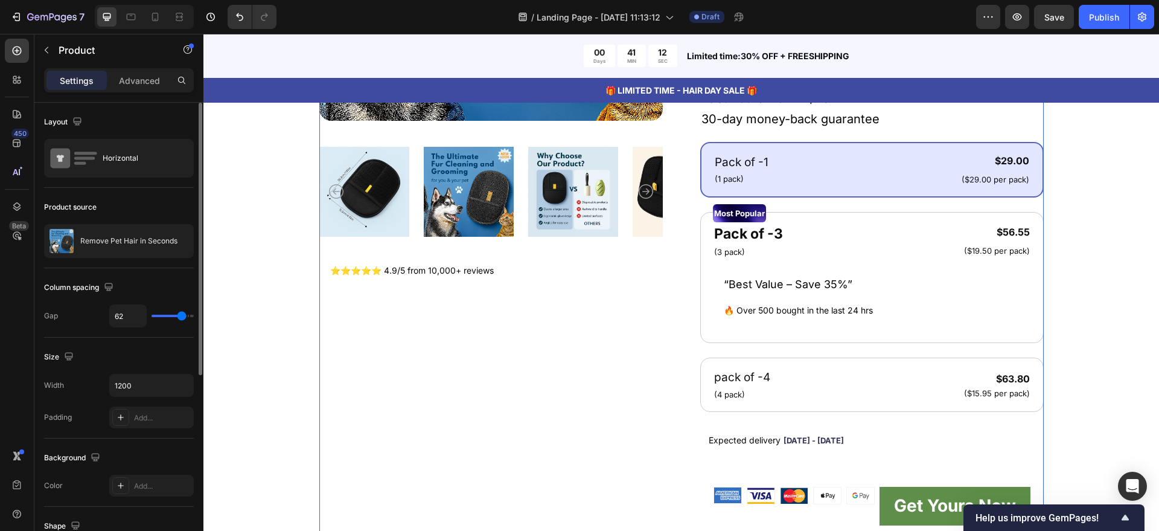
click at [873, 139] on div "Remove Pet Hair in Seconds Product Title “Reusable, eco-friendly, and works on …" at bounding box center [873, 161] width 344 height 768
click at [1025, 351] on div "Pack of -1 Text Block (1 pack) Text Block $29.00 Product Price Product Price ($…" at bounding box center [873, 277] width 344 height 270
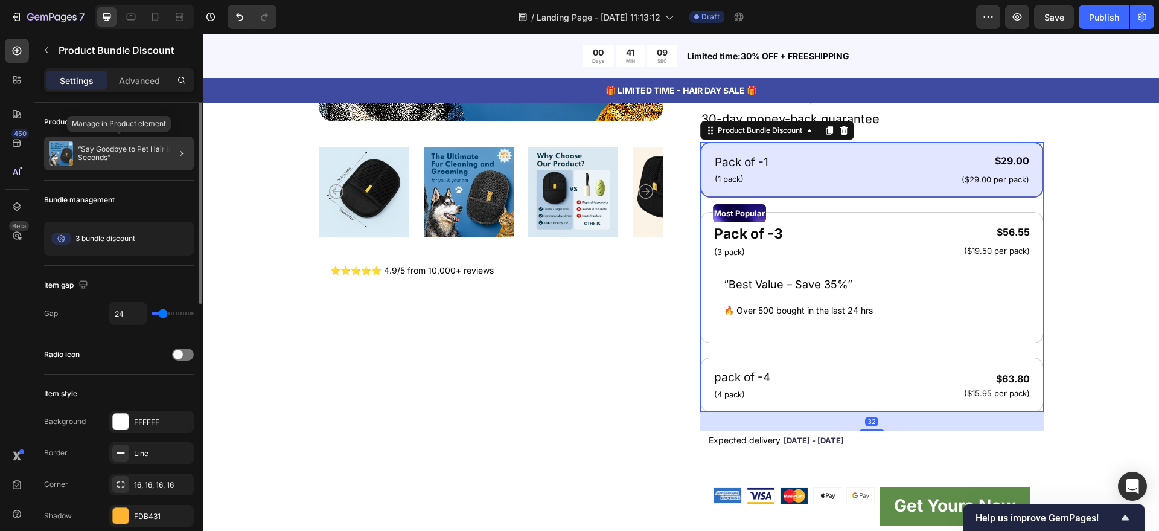
click at [114, 151] on p "“Say Goodbye to Pet Hair in Seconds”" at bounding box center [133, 153] width 111 height 17
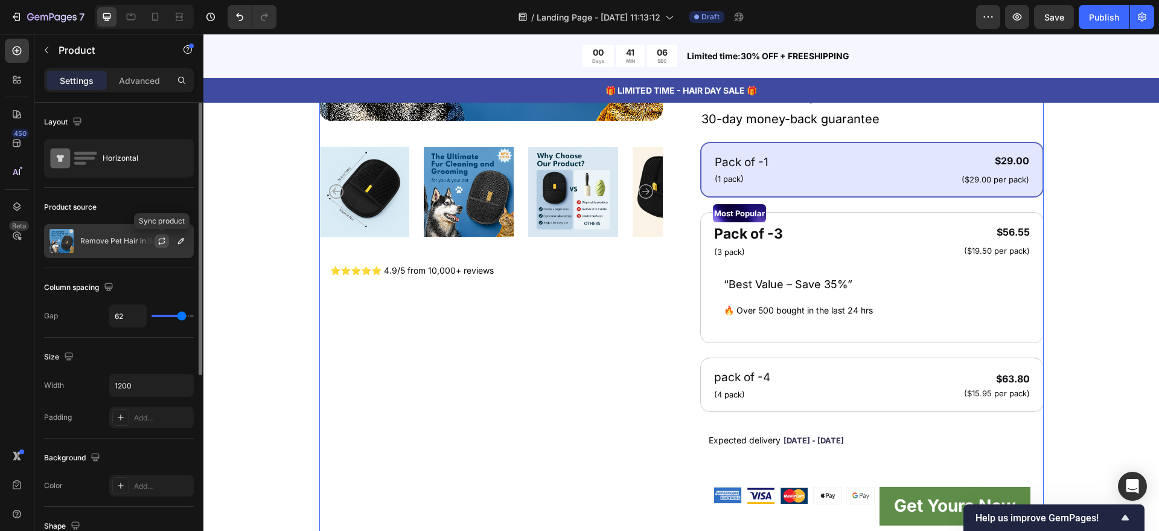
click at [162, 240] on icon "button" at bounding box center [162, 241] width 10 height 10
click at [146, 240] on div at bounding box center [166, 241] width 53 height 33
click at [159, 239] on icon "button" at bounding box center [162, 239] width 7 height 4
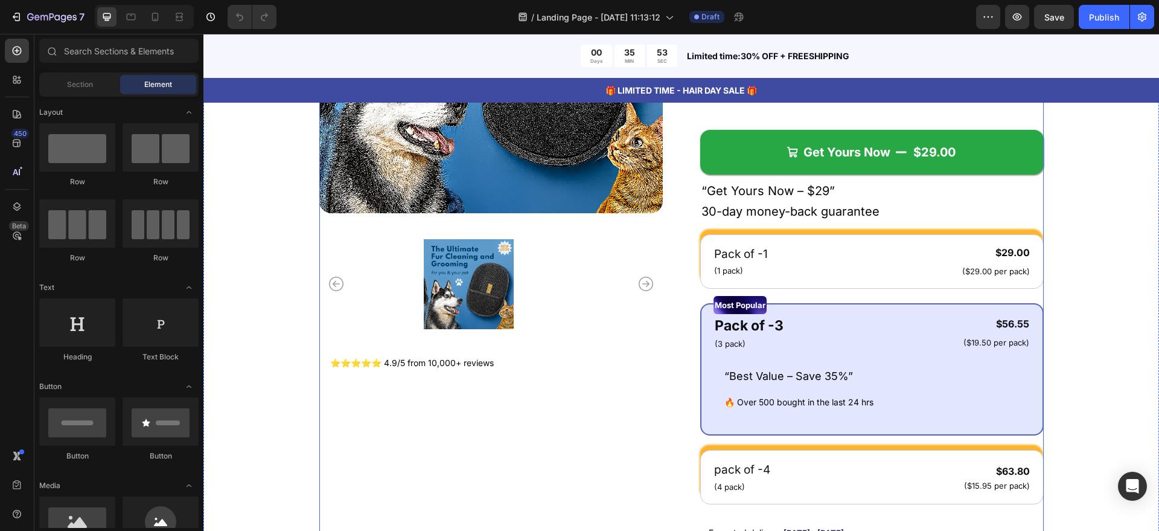
scroll to position [377, 0]
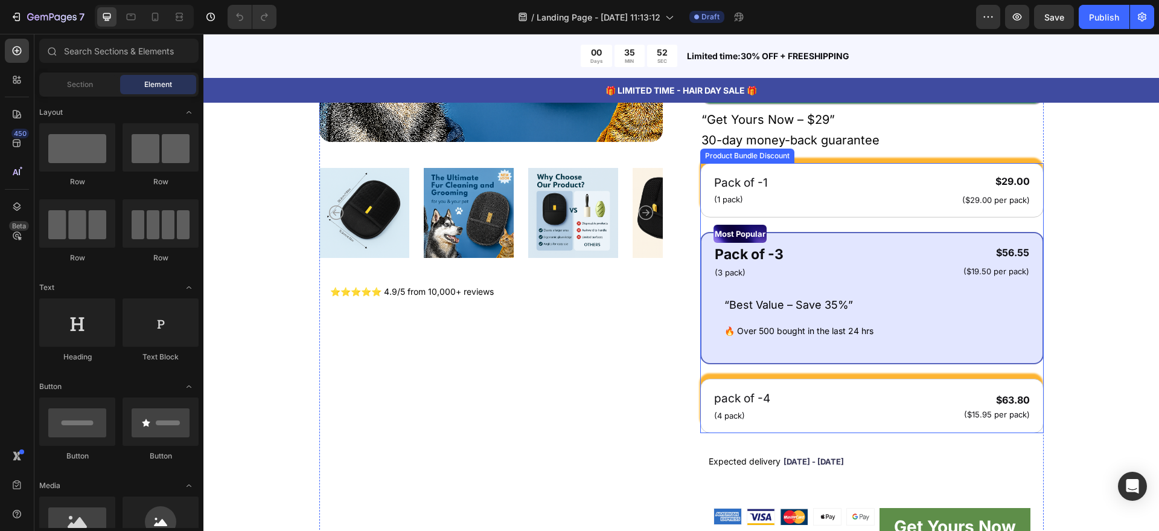
click at [904, 219] on div "Pack of -1 Text Block (1 pack) Text Block $29.00 Product Price Product Price ($…" at bounding box center [873, 298] width 344 height 270
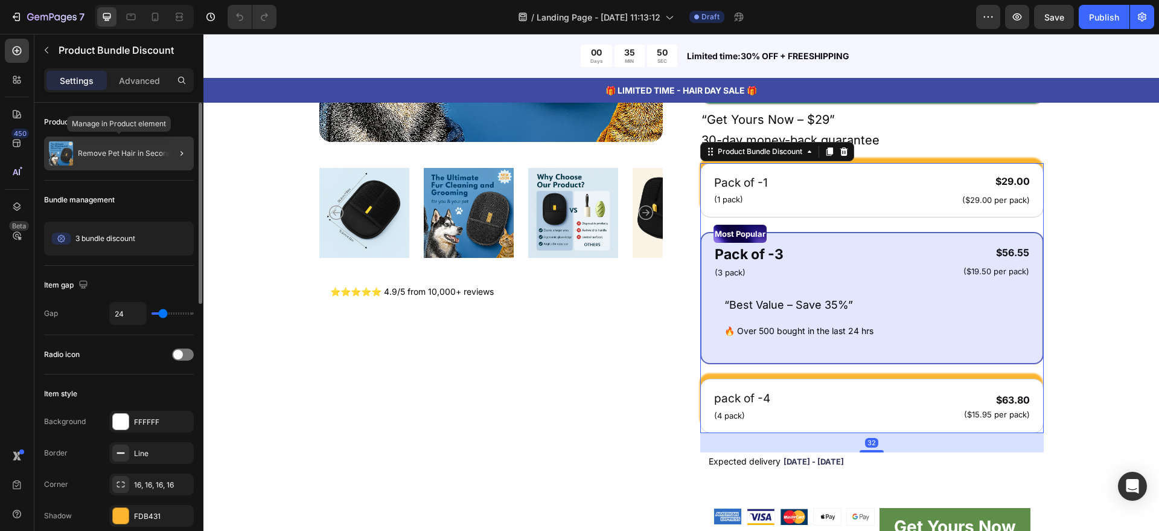
click at [144, 164] on div "Remove Pet Hair in Seconds" at bounding box center [119, 153] width 150 height 34
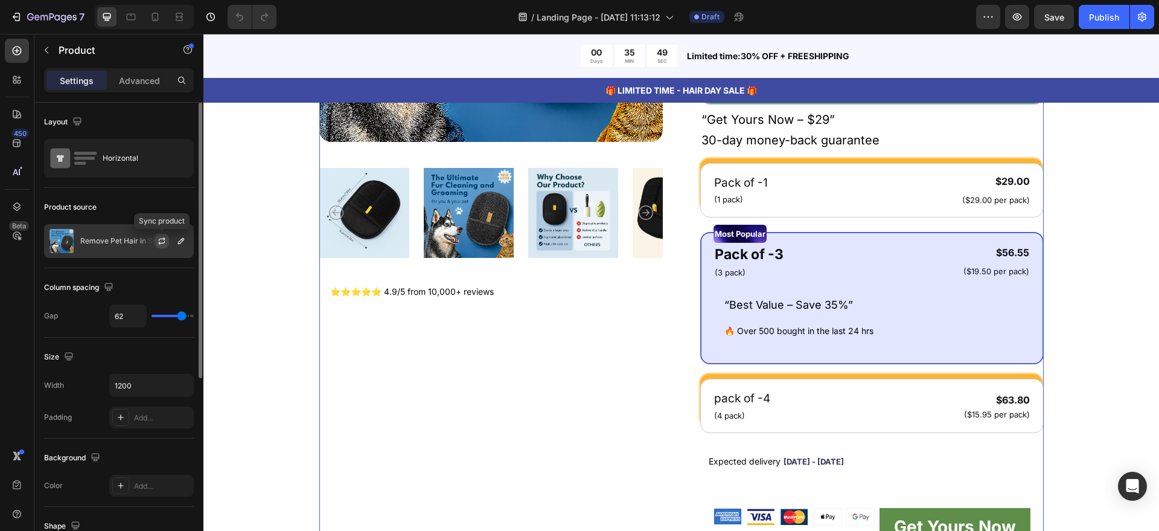
click at [158, 243] on icon "button" at bounding box center [162, 241] width 10 height 10
click at [0, 0] on icon "button" at bounding box center [0, 0] width 0 height 0
click at [136, 233] on div "Remove Pet Hair in Seconds" at bounding box center [119, 241] width 150 height 34
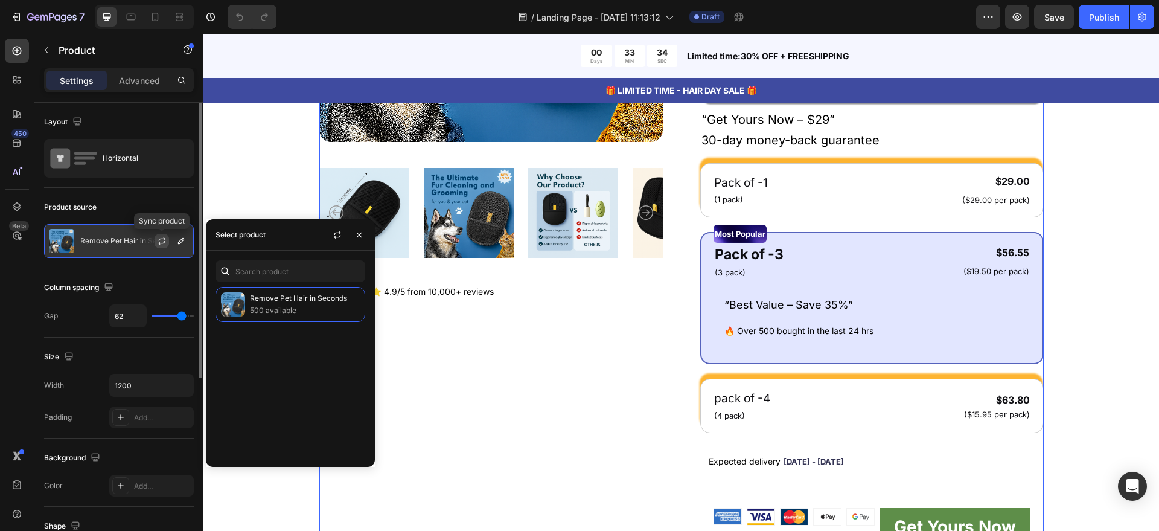
click at [163, 237] on icon "button" at bounding box center [162, 241] width 10 height 10
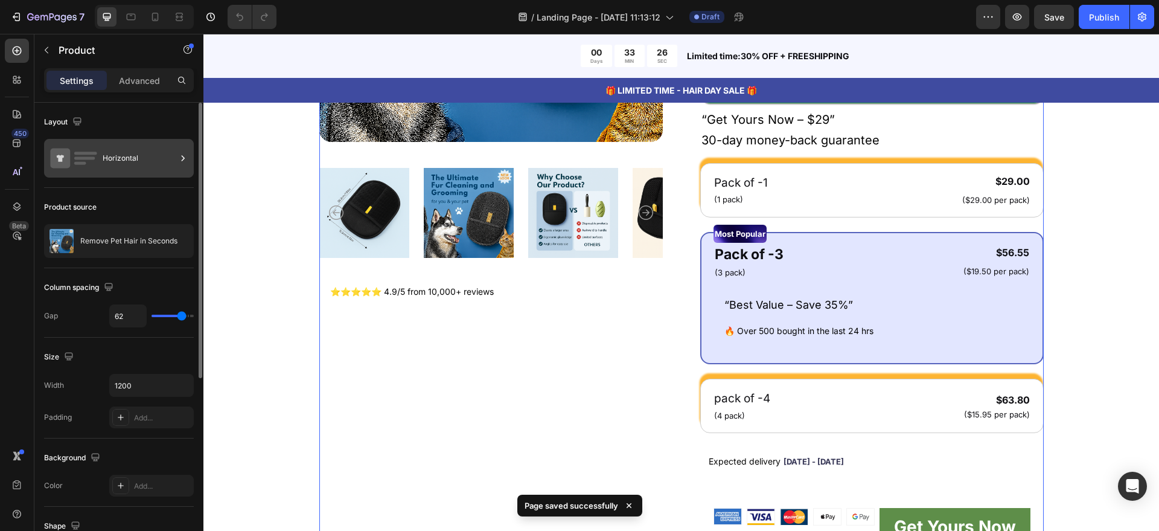
click at [138, 170] on div "Horizontal" at bounding box center [140, 158] width 74 height 28
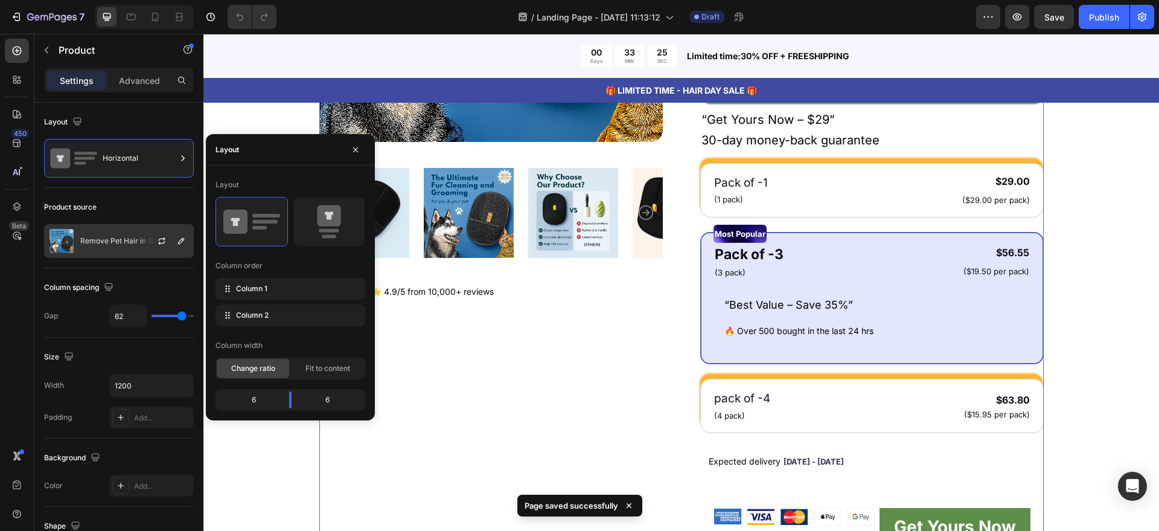
click at [147, 244] on div at bounding box center [166, 241] width 53 height 33
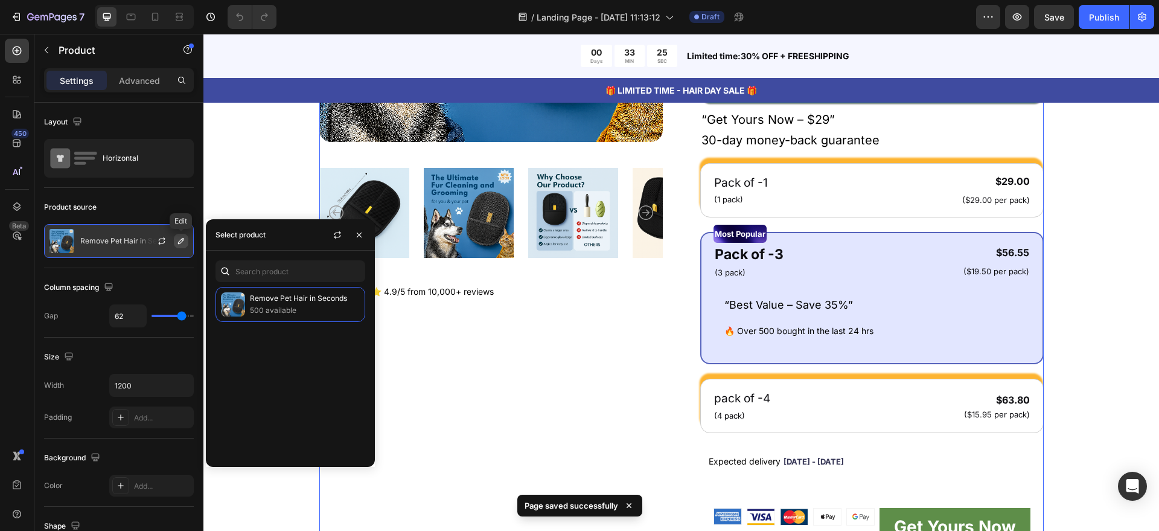
click at [178, 246] on button "button" at bounding box center [181, 241] width 14 height 14
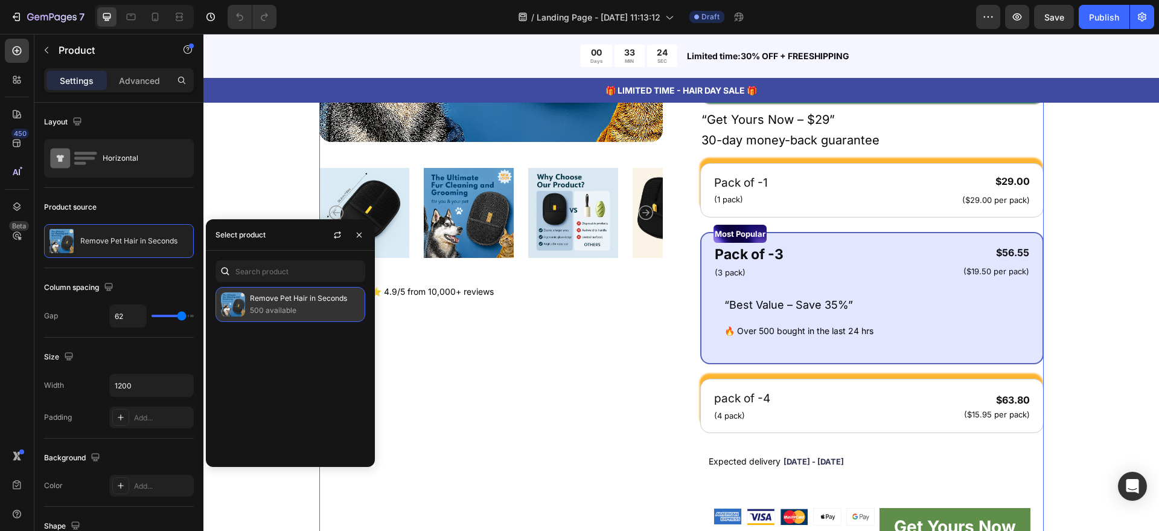
click at [280, 304] on p "500 available" at bounding box center [305, 310] width 110 height 12
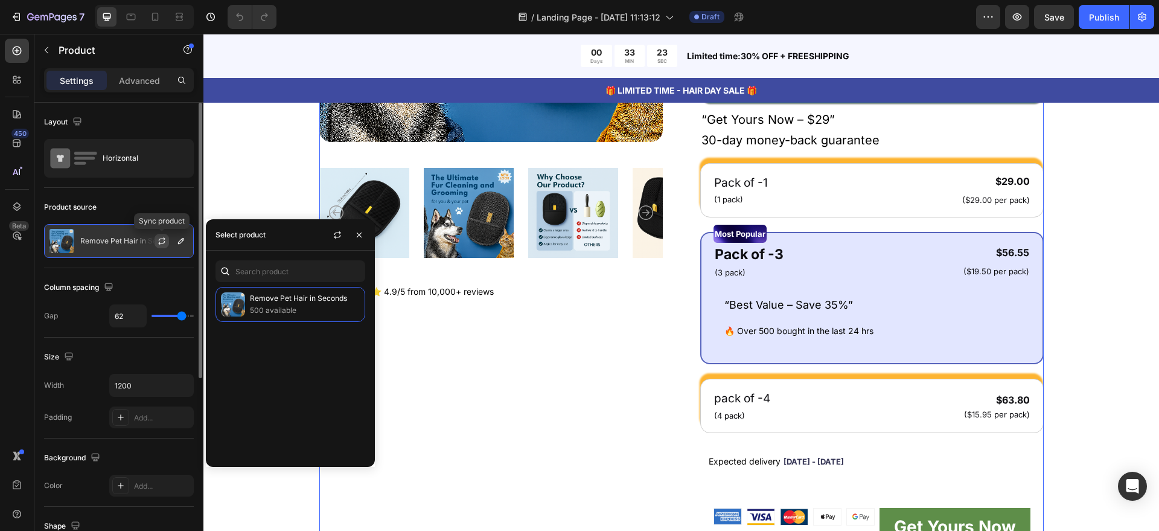
click at [164, 240] on icon "button" at bounding box center [162, 239] width 7 height 4
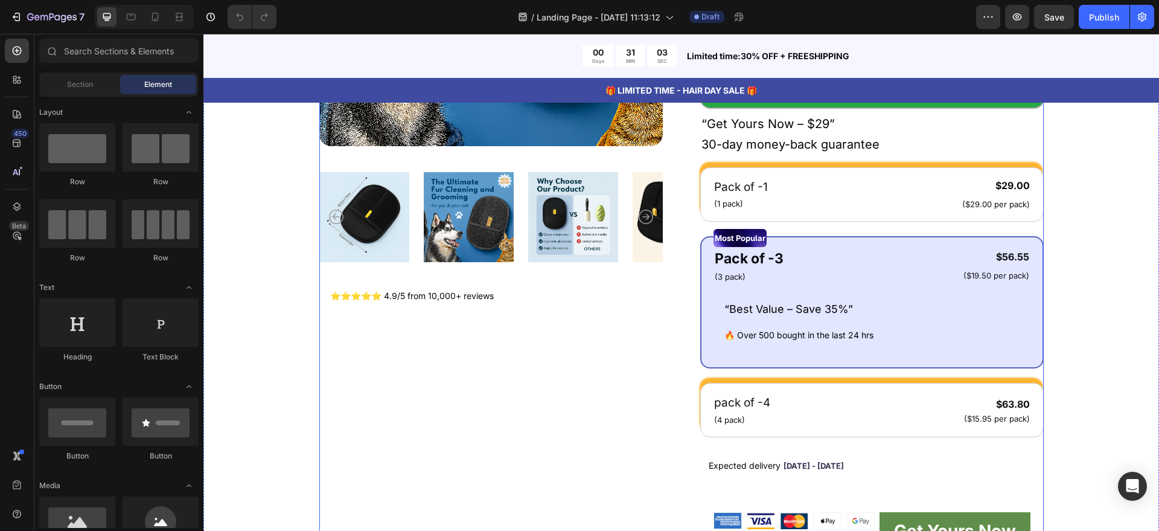
scroll to position [377, 0]
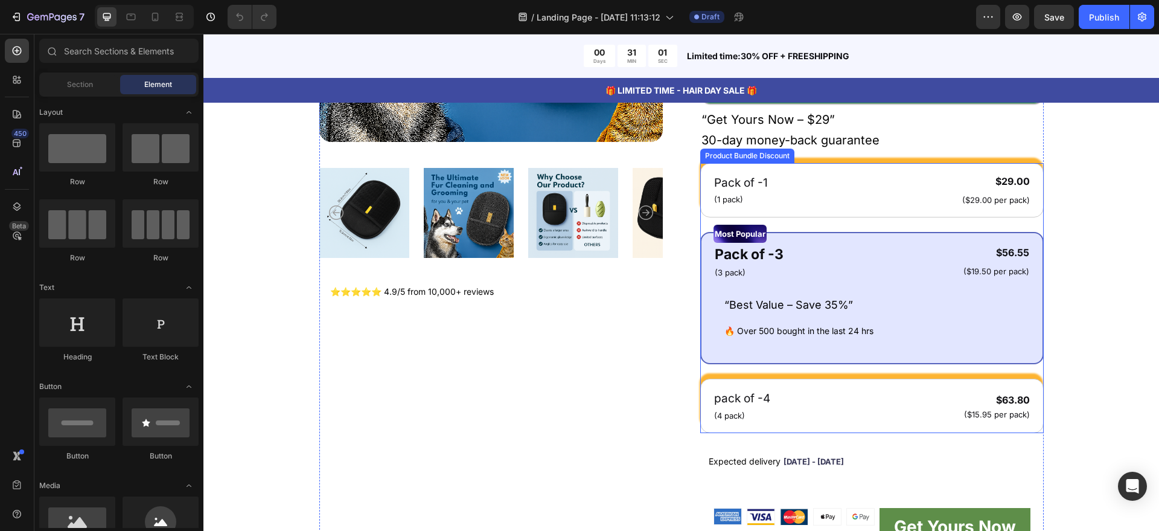
click at [859, 220] on div "Pack of -1 Text Block (1 pack) Text Block $29.00 Product Price Product Price ($…" at bounding box center [873, 298] width 344 height 270
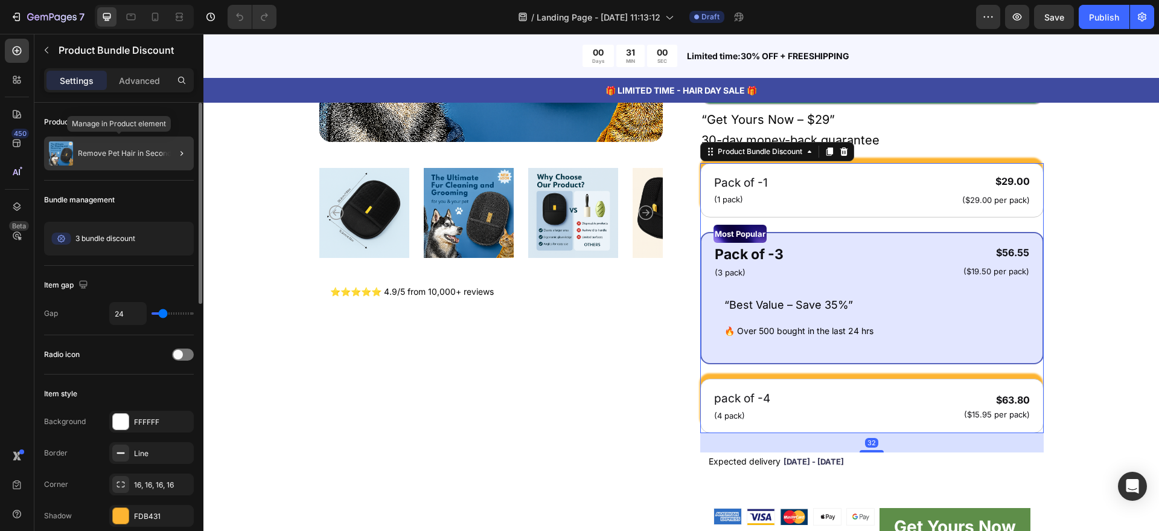
click at [119, 161] on div "Remove Pet Hair in Seconds" at bounding box center [119, 153] width 150 height 34
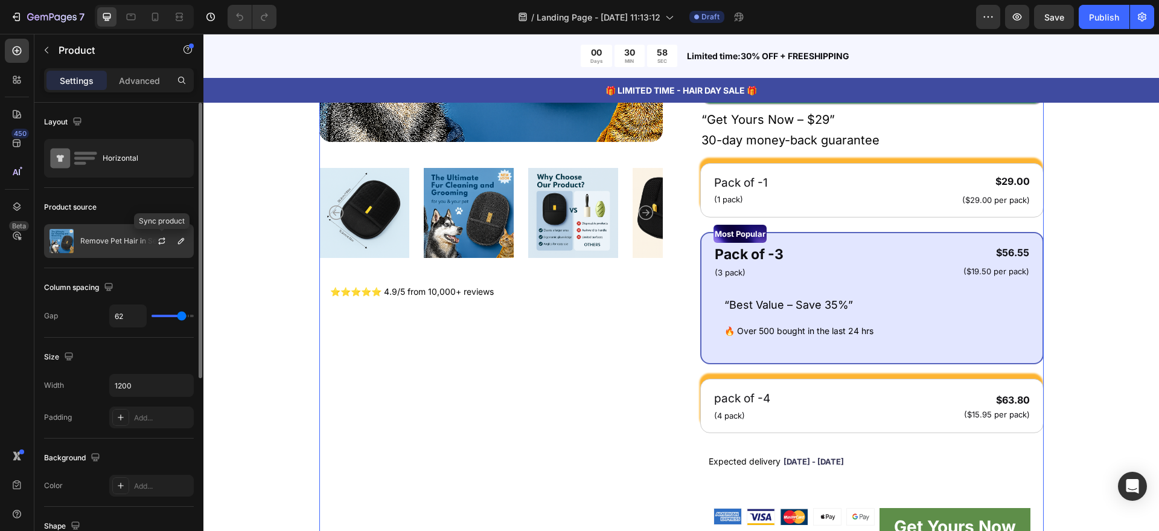
click at [155, 247] on div at bounding box center [162, 241] width 14 height 14
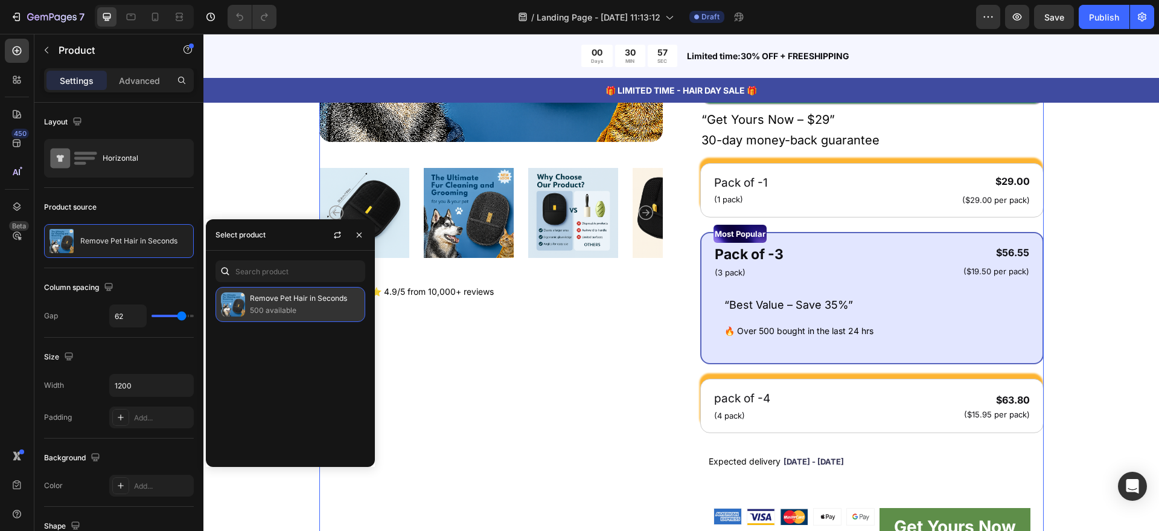
click at [259, 319] on div "Remove Pet Hair in Seconds 500 available" at bounding box center [291, 304] width 150 height 35
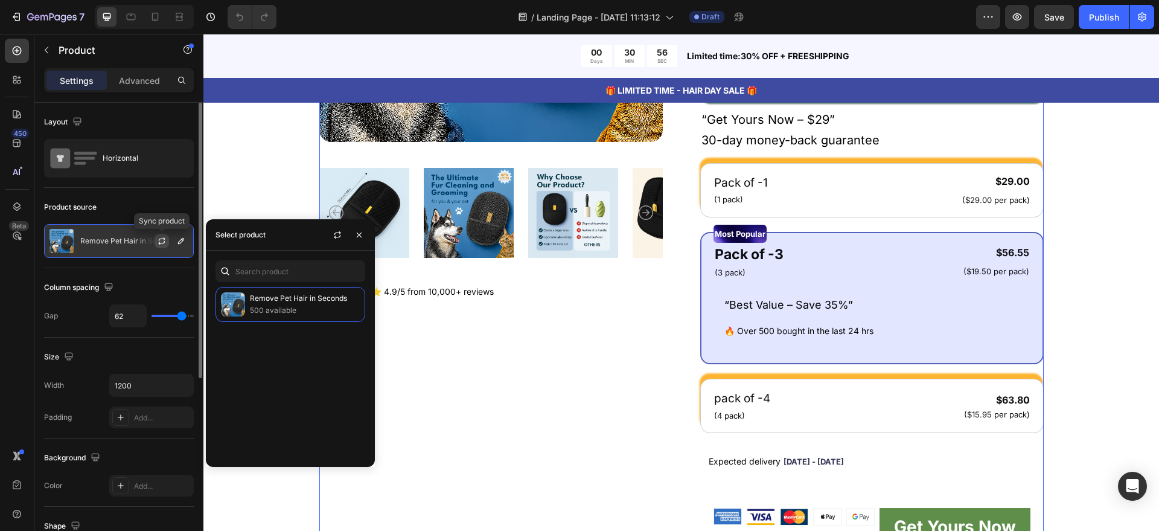
click at [162, 243] on icon "button" at bounding box center [162, 241] width 10 height 10
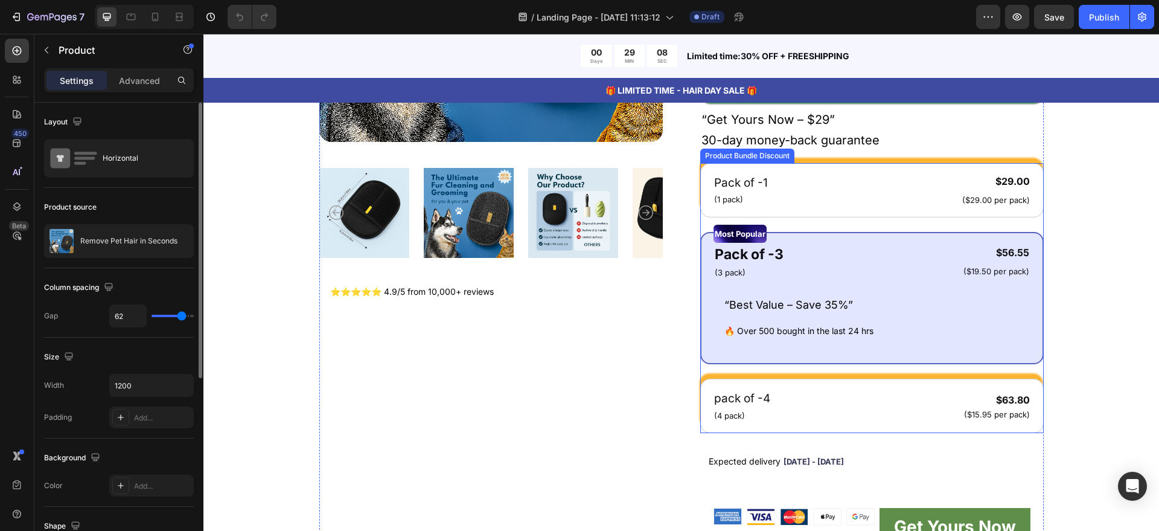
click at [891, 220] on div "Pack of -1 Text Block (1 pack) Text Block $29.00 Product Price Product Price ($…" at bounding box center [873, 298] width 344 height 270
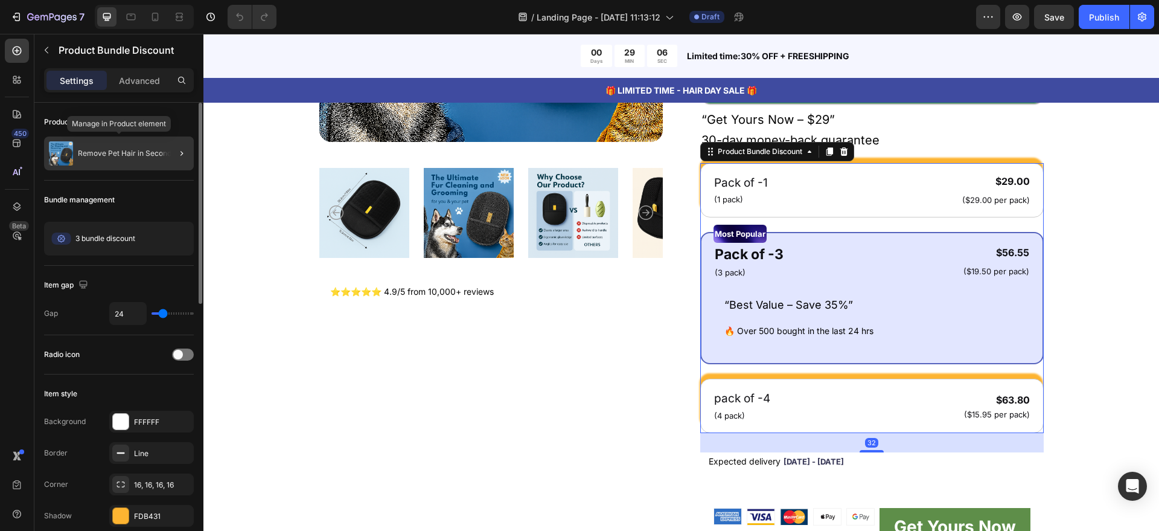
click at [135, 161] on div "Remove Pet Hair in Seconds" at bounding box center [119, 153] width 150 height 34
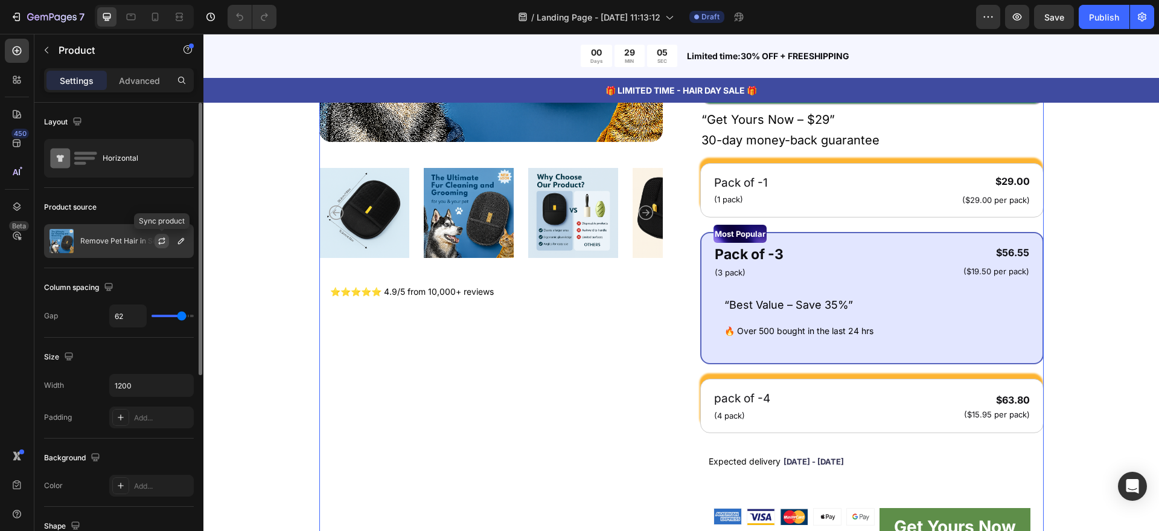
click at [164, 244] on icon "button" at bounding box center [162, 241] width 10 height 10
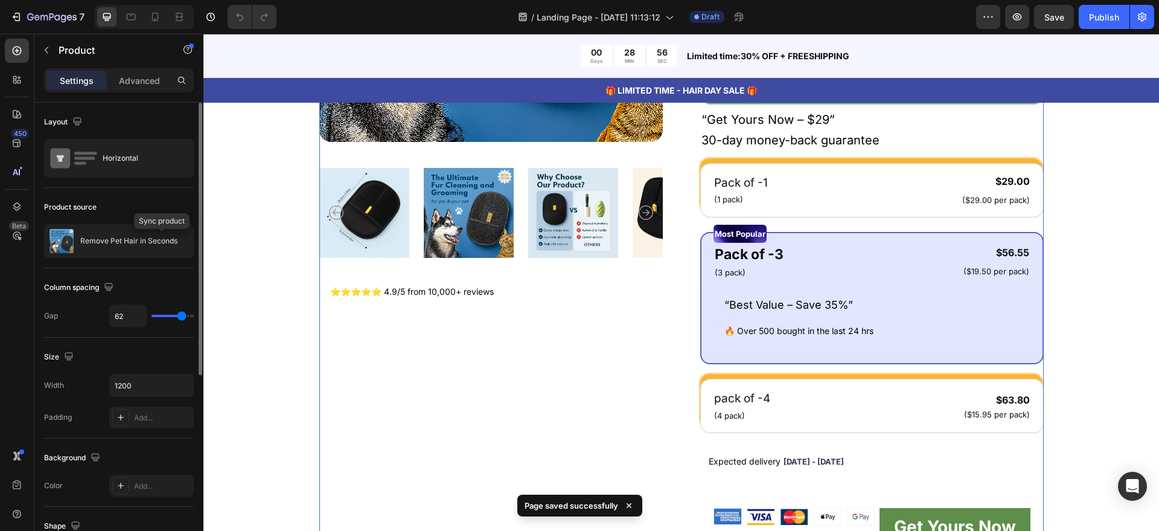
click at [0, 0] on icon "button" at bounding box center [0, 0] width 0 height 0
click at [165, 242] on icon "button" at bounding box center [162, 241] width 14 height 14
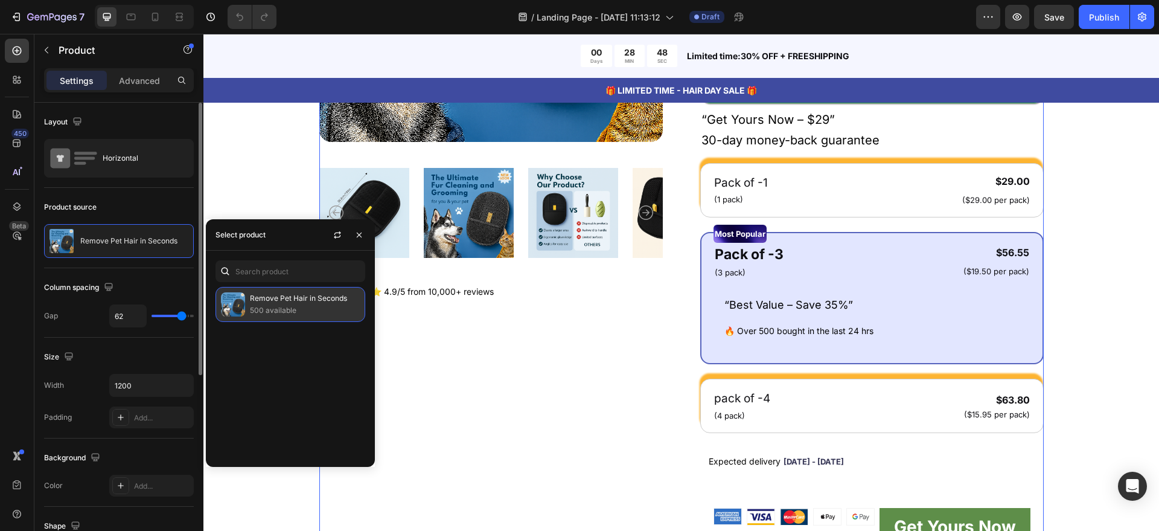
click at [325, 296] on p "Remove Pet Hair in Seconds" at bounding box center [305, 298] width 110 height 12
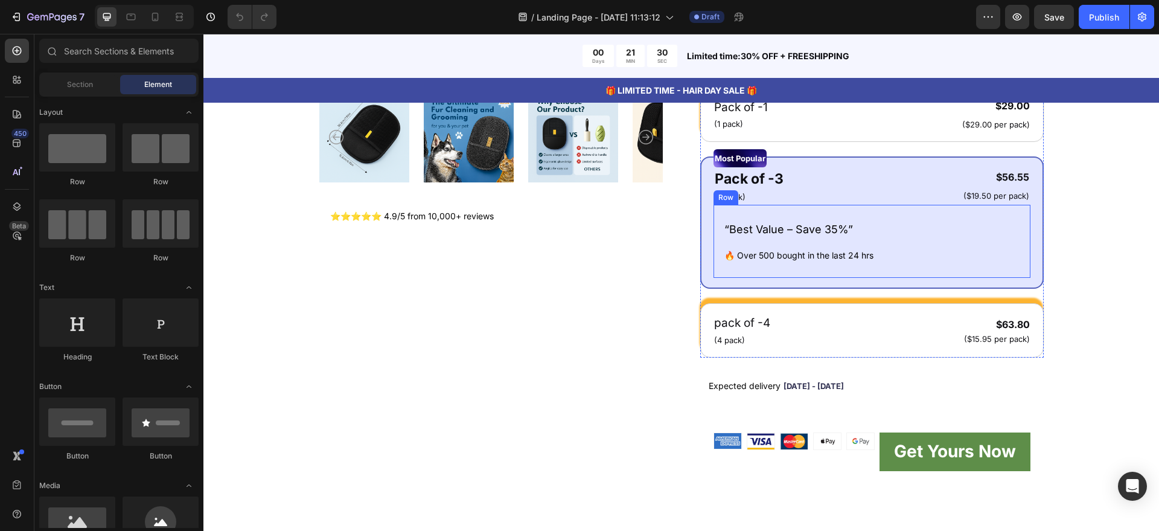
scroll to position [377, 0]
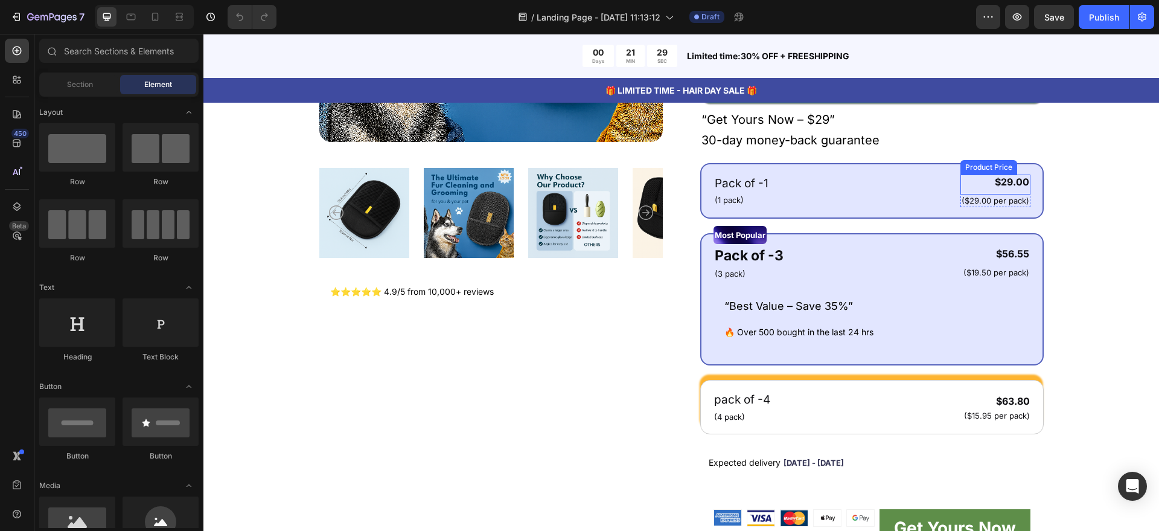
click at [1009, 184] on div "$29.00" at bounding box center [996, 182] width 70 height 15
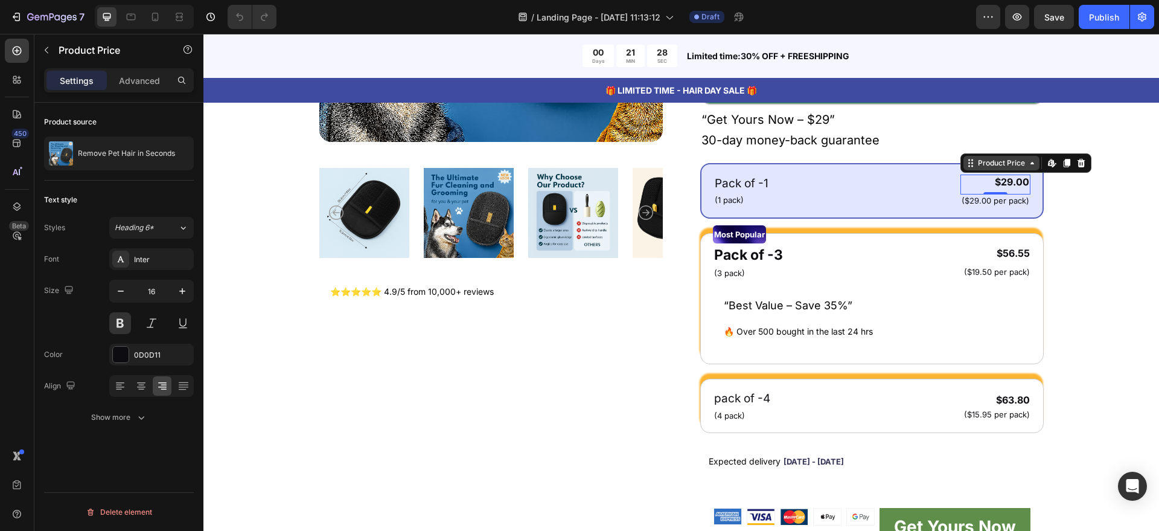
click at [999, 167] on div "Product Price" at bounding box center [1002, 163] width 52 height 11
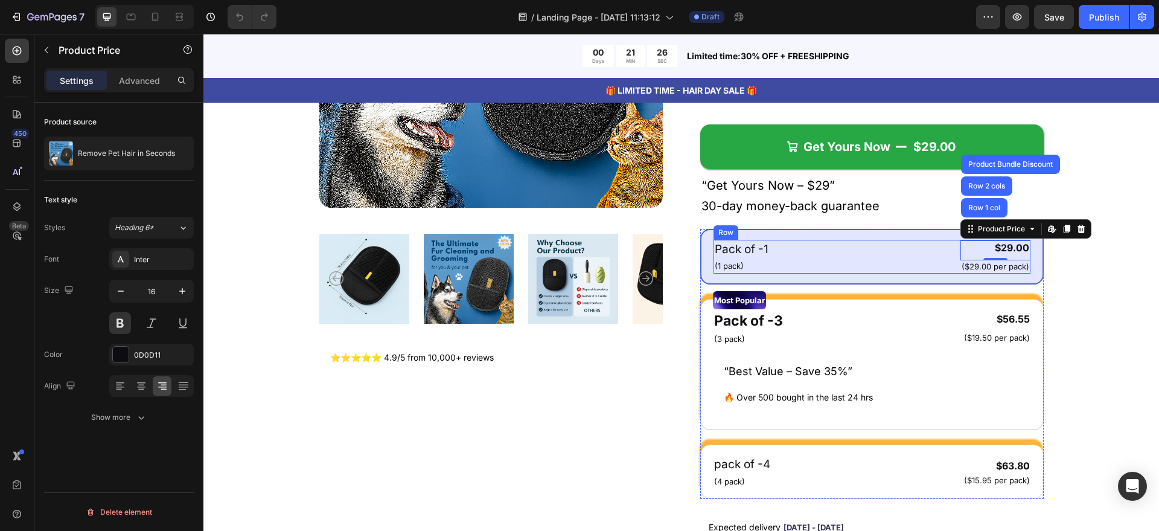
scroll to position [302, 0]
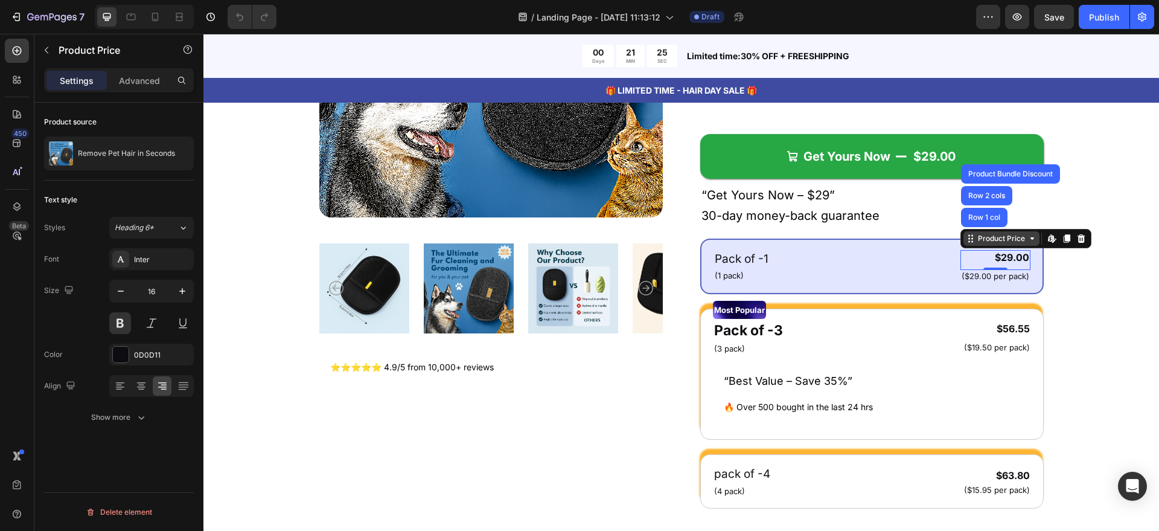
click at [1007, 235] on div "Product Price" at bounding box center [1002, 238] width 52 height 11
click at [1004, 255] on div "$29.00" at bounding box center [996, 257] width 70 height 15
click at [667, 371] on div "Product Images ⭐⭐⭐⭐⭐ 4.9/5 from 10,000+ reviews Heading Row Remove Pet Hair in …" at bounding box center [681, 258] width 725 height 768
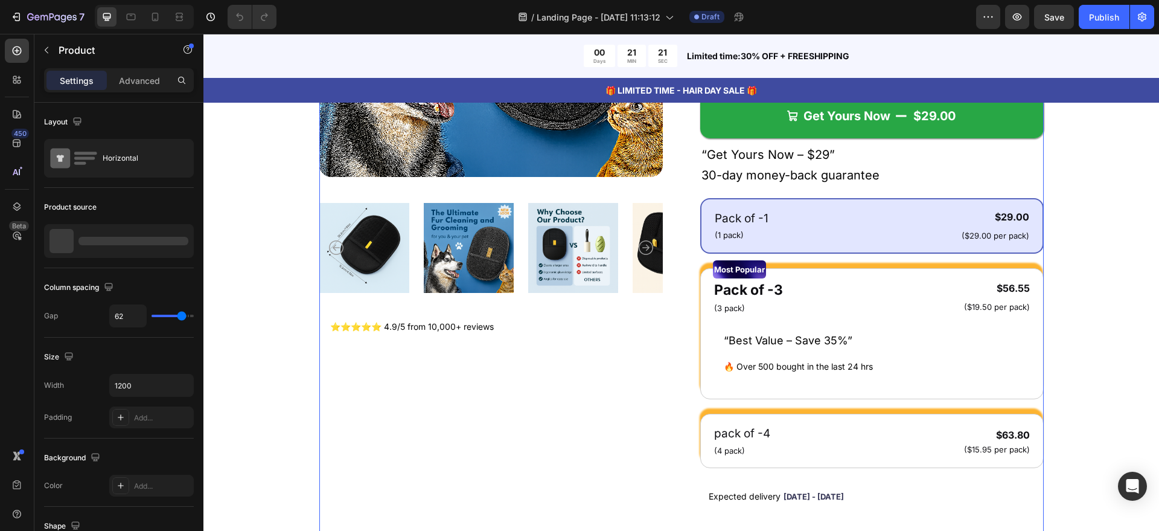
scroll to position [377, 0]
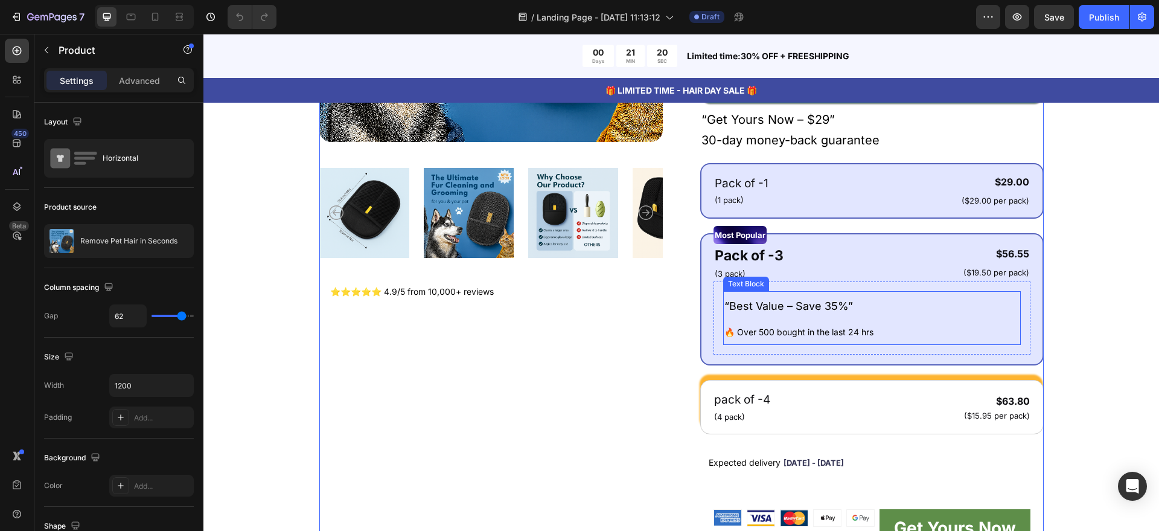
click at [760, 289] on div "“Best Value – Save 35%” 🔥 Over 500 bought in the last 24 hrs Text Block Row" at bounding box center [872, 317] width 317 height 73
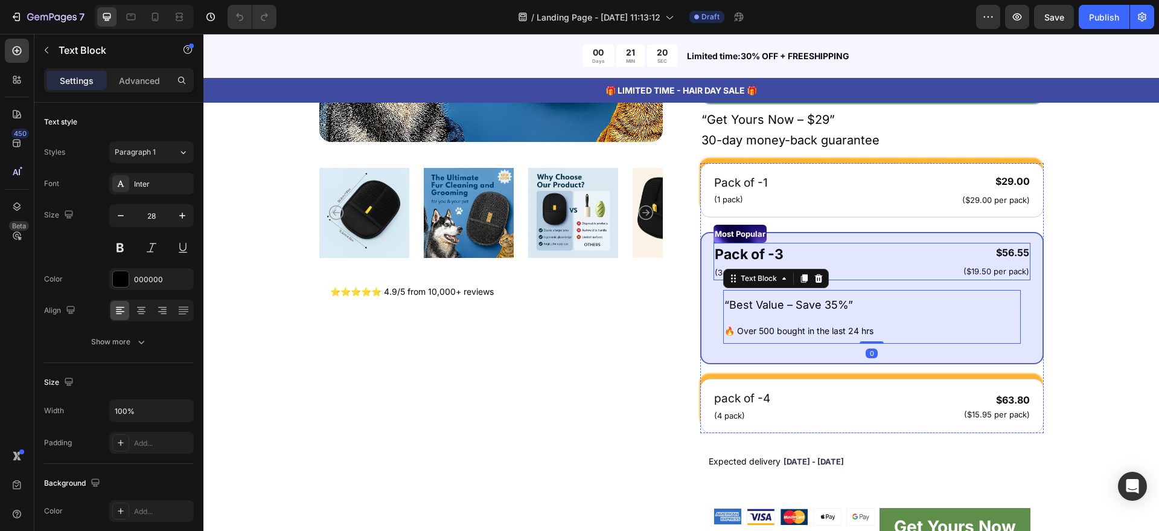
click at [844, 236] on div "Most Popular" at bounding box center [872, 234] width 317 height 18
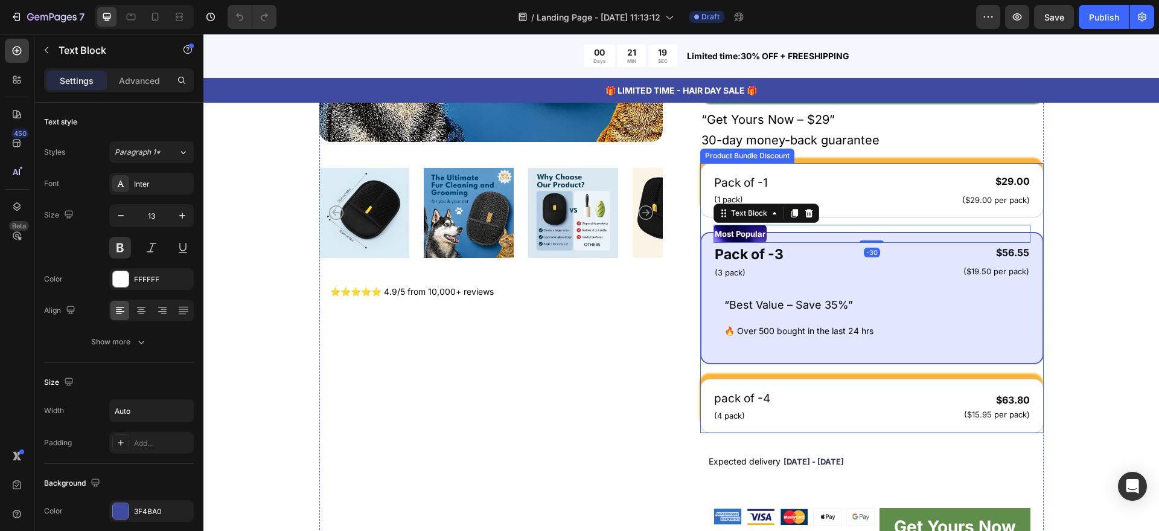
click at [850, 222] on div "Pack of -1 Text Block (1 pack) Text Block $29.00 Product Price Product Price ($…" at bounding box center [873, 298] width 344 height 270
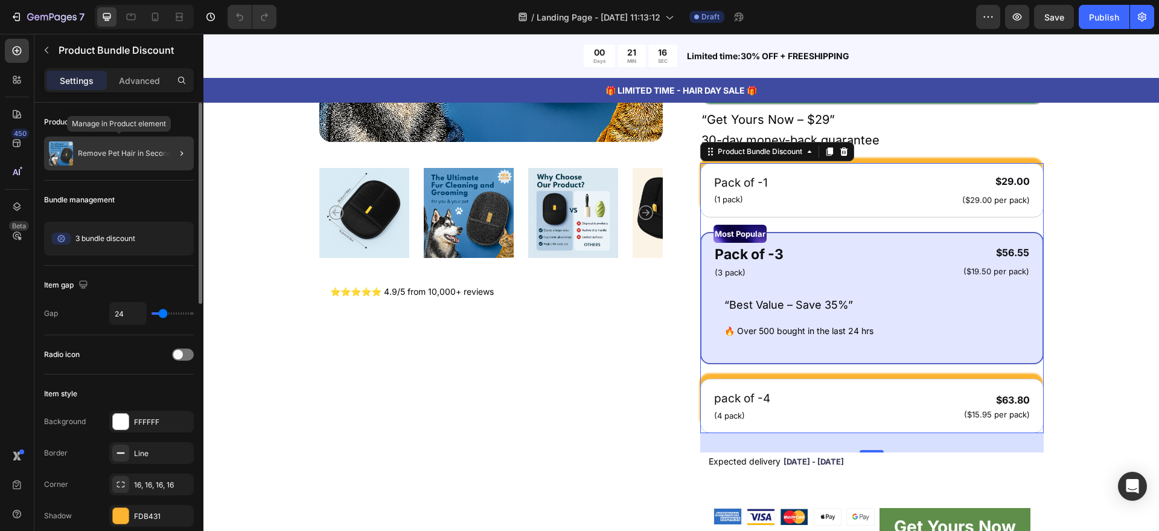
click at [126, 147] on div "Remove Pet Hair in Seconds" at bounding box center [119, 153] width 150 height 34
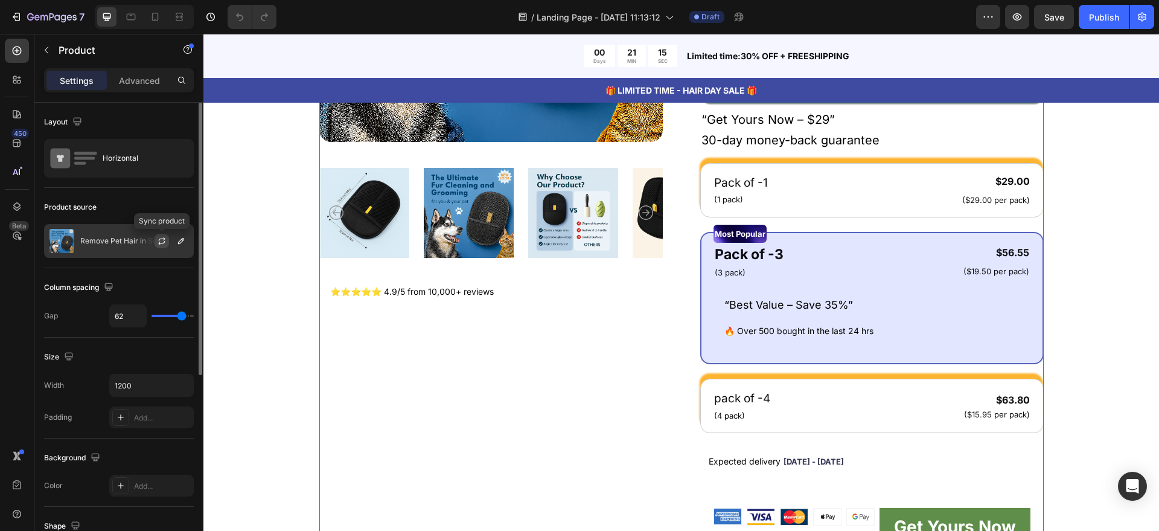
click at [161, 241] on icon "button" at bounding box center [162, 241] width 10 height 10
click at [176, 242] on button "button" at bounding box center [181, 241] width 14 height 14
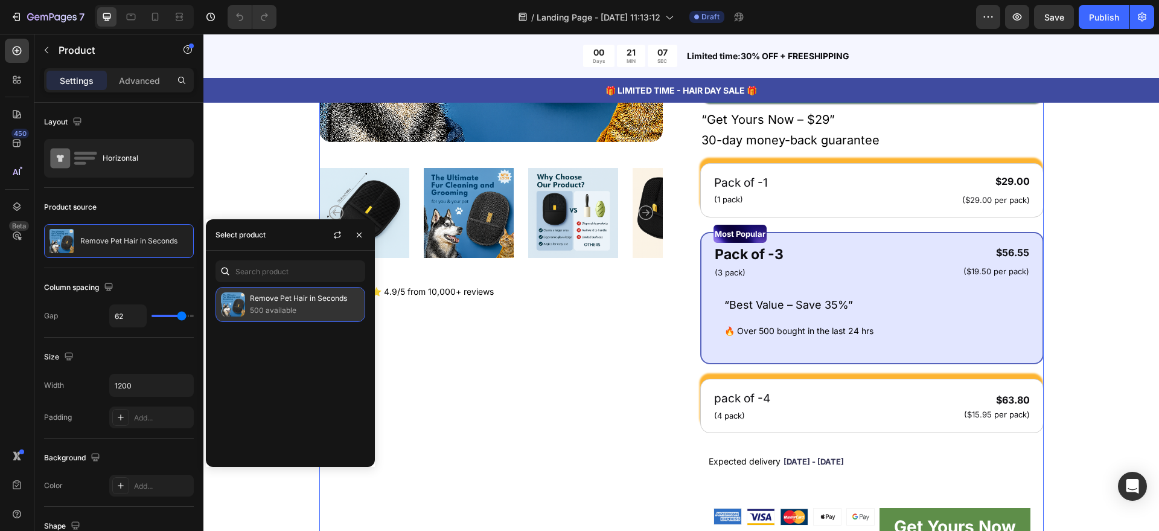
click at [298, 313] on p "500 available" at bounding box center [305, 310] width 110 height 12
click at [341, 297] on p "Remove Pet Hair in Seconds" at bounding box center [305, 298] width 110 height 12
